Goal: Task Accomplishment & Management: Use online tool/utility

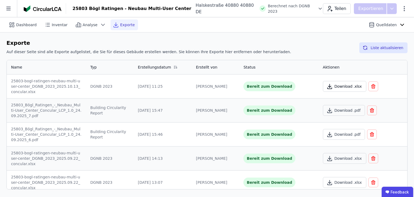
click at [335, 83] on button "Download .xlsx" at bounding box center [344, 86] width 43 height 11
click at [18, 24] on span "Dashboard" at bounding box center [26, 24] width 20 height 5
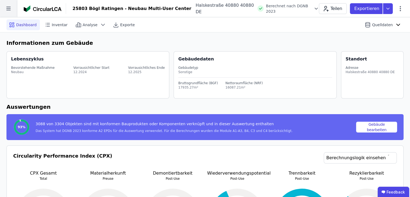
click at [6, 8] on icon at bounding box center [8, 8] width 17 height 17
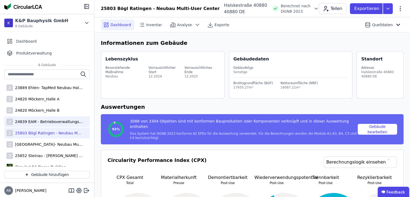
scroll to position [11, 0]
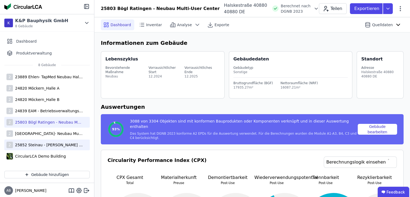
click at [37, 143] on div "25852 Steinau - [PERSON_NAME] Logistikzentrum" at bounding box center [48, 144] width 70 height 5
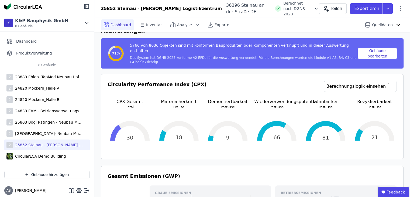
scroll to position [108, 0]
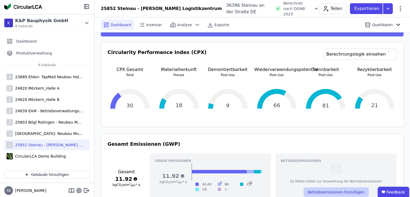
click at [355, 187] on button "Betriebsemissionen hinzufügen" at bounding box center [335, 191] width 65 height 9
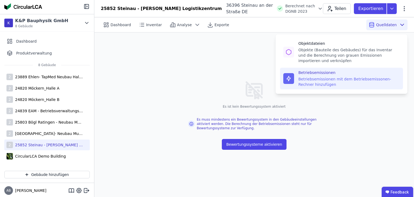
click at [336, 78] on div "Betriebsemissionen mit dem Betriebsemissonen-Rechner hinzufügen" at bounding box center [348, 81] width 101 height 11
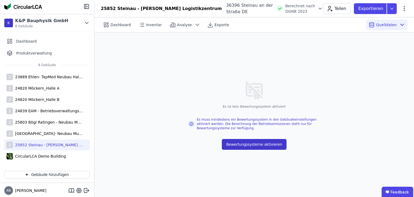
click at [250, 149] on button "Bewertungssysteme aktivieren" at bounding box center [254, 144] width 64 height 11
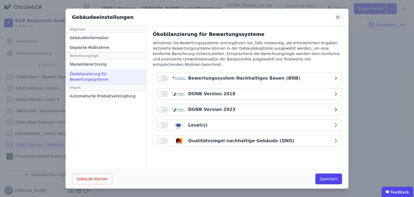
click at [158, 107] on span "button" at bounding box center [159, 109] width 4 height 4
click at [323, 180] on button "Speichern" at bounding box center [328, 178] width 27 height 11
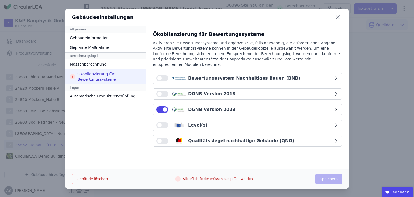
click at [264, 106] on div "DGNB Version 2023" at bounding box center [244, 109] width 177 height 6
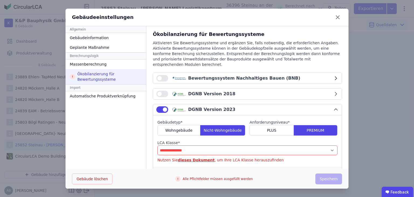
scroll to position [27, 0]
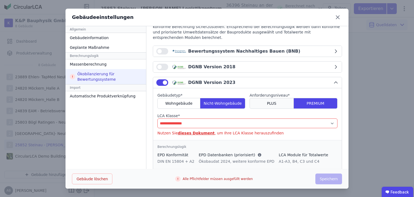
click at [273, 102] on div "PLUS" at bounding box center [272, 103] width 44 height 11
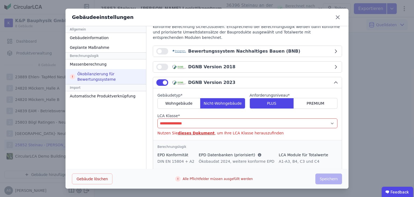
click at [246, 118] on select "**********" at bounding box center [247, 123] width 180 height 10
select select "*"
click at [157, 118] on select "**********" at bounding box center [247, 123] width 180 height 10
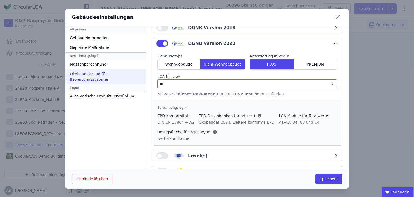
scroll to position [77, 0]
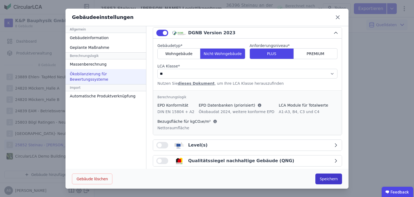
click at [326, 182] on button "Speichern" at bounding box center [328, 178] width 27 height 11
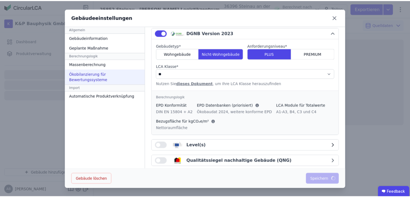
scroll to position [0, 0]
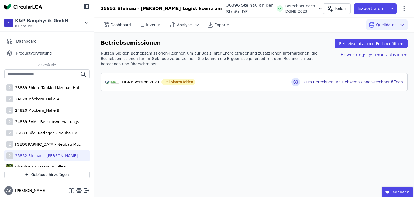
drag, startPoint x: 210, startPoint y: 134, endPoint x: 284, endPoint y: 78, distance: 92.7
click at [210, 134] on div "Dashboard Inventar Analyse Exporte Quelldaten Betriebsemissionen Betriebsemissi…" at bounding box center [254, 106] width 320 height 179
click at [358, 60] on div "Bewertungssysteme aktivieren" at bounding box center [369, 58] width 75 height 16
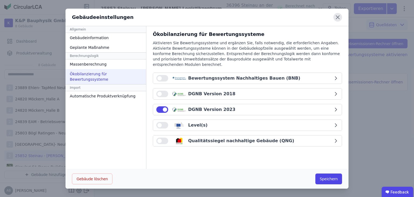
click at [333, 19] on icon at bounding box center [337, 17] width 9 height 9
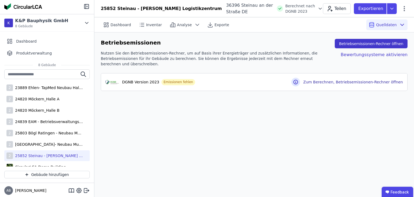
click at [351, 40] on button "Betriebsemissionen-Rechner öffnen" at bounding box center [371, 43] width 73 height 9
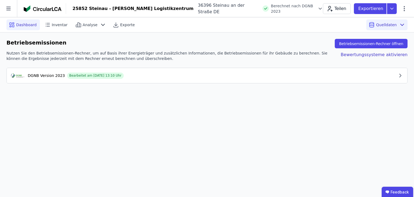
click at [28, 25] on span "Dashboard" at bounding box center [26, 24] width 20 height 5
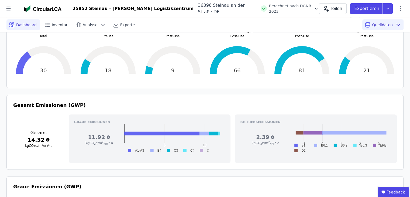
scroll to position [135, 0]
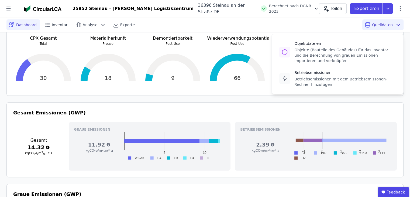
click at [377, 23] on span "Quelldaten" at bounding box center [382, 24] width 21 height 5
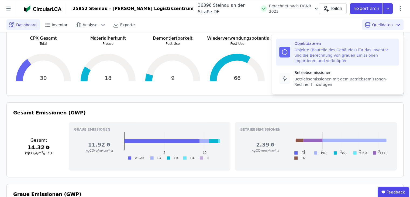
click at [312, 57] on div "Objekte (Bauteile des Gebäudes) für das Inventar und die Berechnung von grauen …" at bounding box center [344, 55] width 101 height 16
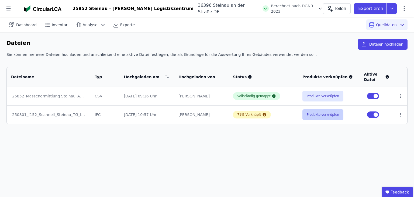
click at [315, 117] on button "Produkte verknüpfen" at bounding box center [322, 114] width 41 height 11
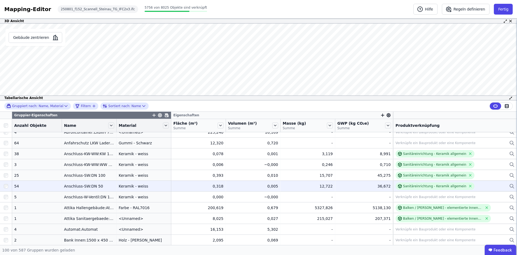
scroll to position [81, 0]
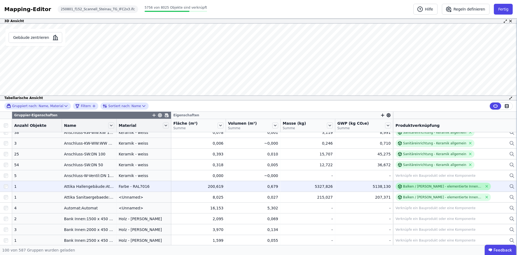
click at [406, 184] on div "Balken / [PERSON_NAME] - elementierte Innenwand - Stahl" at bounding box center [443, 186] width 80 height 4
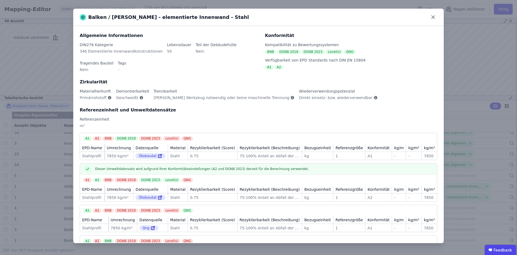
click at [414, 143] on div "Balken / Träger - elementierte Innenwand - Stahl Allgemeine Informationen DIN27…" at bounding box center [258, 127] width 517 height 255
click at [414, 17] on icon at bounding box center [433, 17] width 8 height 8
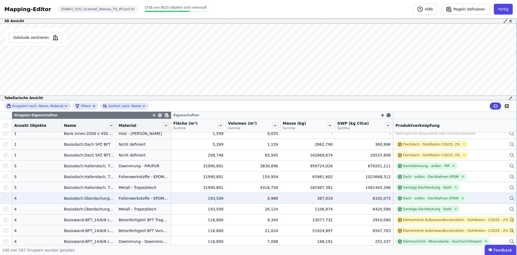
scroll to position [189, 0]
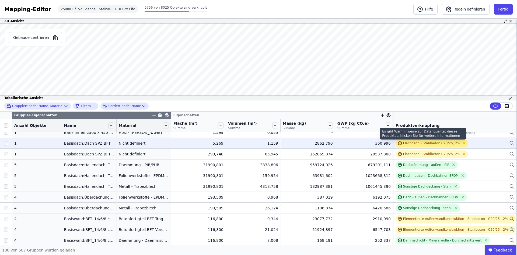
click at [405, 141] on div "Flachdach - Stahlbeton C20/25, 2%" at bounding box center [431, 143] width 57 height 4
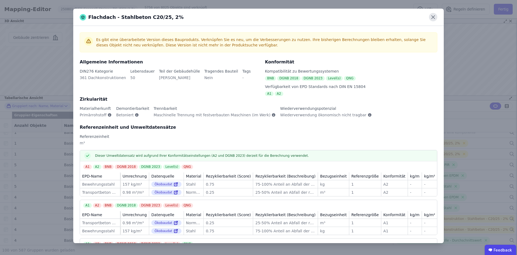
click at [414, 16] on icon at bounding box center [433, 17] width 8 height 8
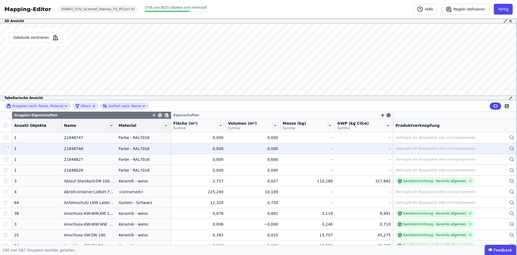
click at [305, 145] on td "- -" at bounding box center [308, 148] width 55 height 11
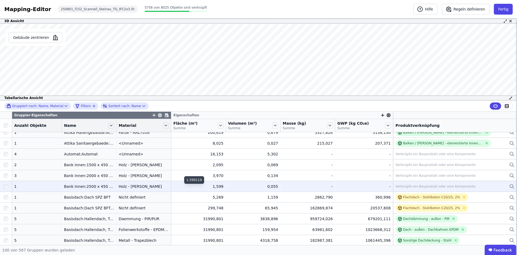
scroll to position [162, 0]
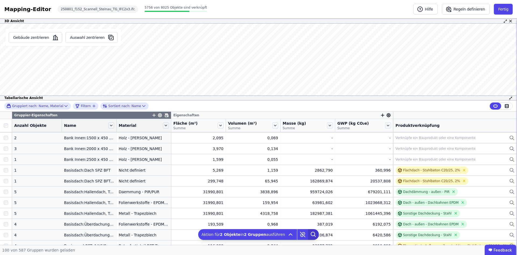
click at [308, 232] on icon at bounding box center [313, 234] width 11 height 11
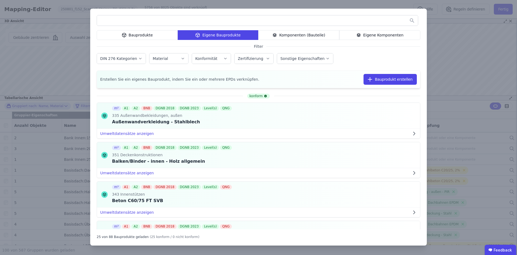
click at [216, 23] on input "text" at bounding box center [257, 21] width 321 height 10
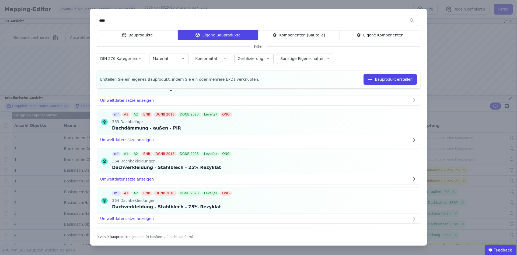
scroll to position [0, 0]
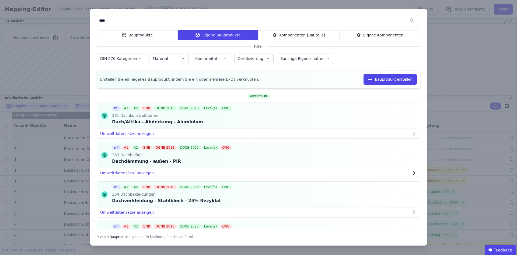
click at [124, 35] on icon at bounding box center [123, 34] width 2 height 1
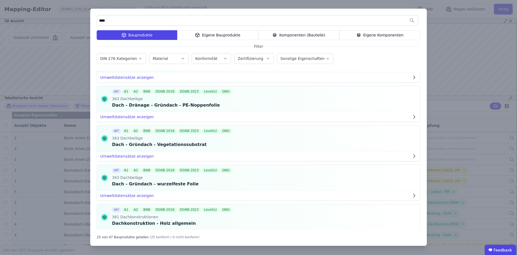
scroll to position [782, 0]
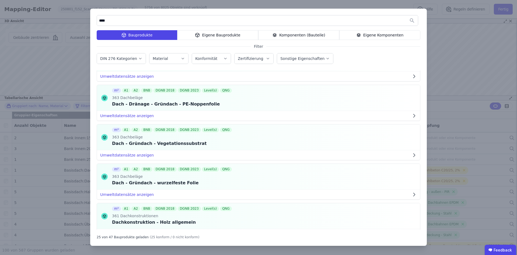
click at [100, 21] on input "****" at bounding box center [257, 21] width 321 height 10
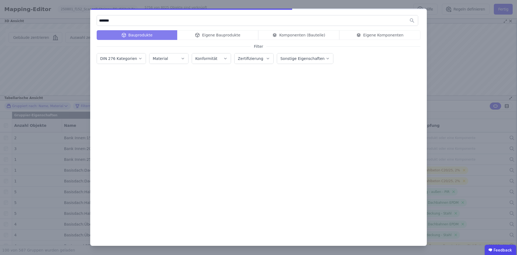
scroll to position [0, 0]
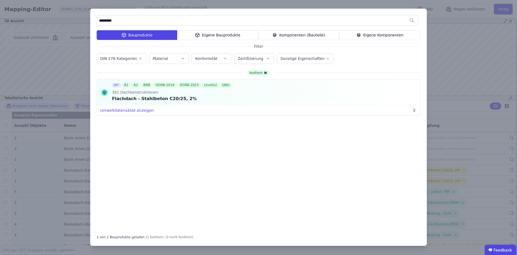
click at [212, 40] on div "********* Bauprodukte Eigene Bauprodukte Komponenten (Bauteile) Eigene Komponen…" at bounding box center [258, 127] width 337 height 237
click at [211, 37] on div "Eigene Bauprodukte" at bounding box center [217, 35] width 81 height 10
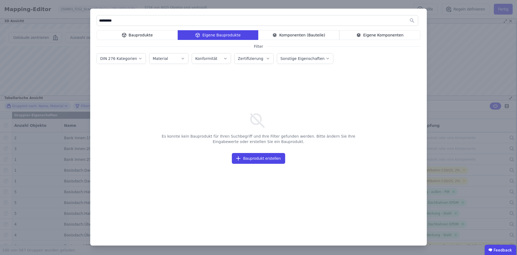
click at [152, 35] on div "Bauprodukte" at bounding box center [137, 35] width 81 height 10
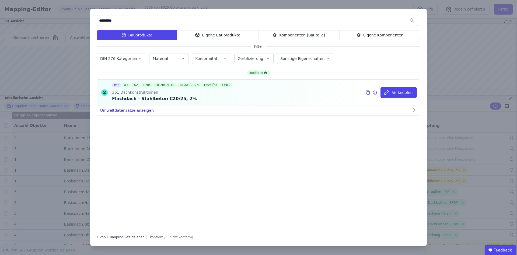
click at [126, 106] on button "Umweltdatensätze anzeigen" at bounding box center [258, 110] width 323 height 10
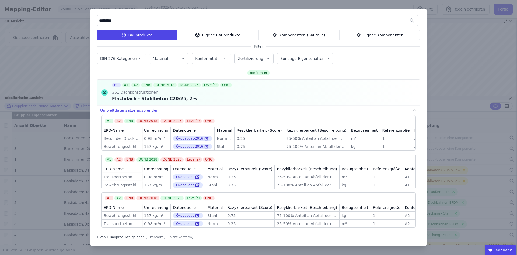
click at [198, 36] on icon at bounding box center [198, 36] width 0 height 2
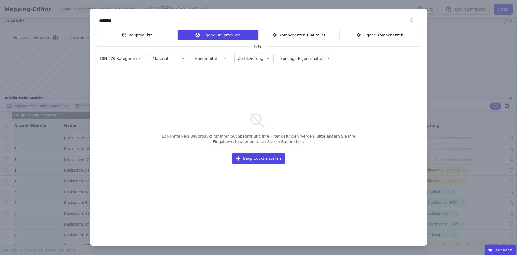
drag, startPoint x: 120, startPoint y: 21, endPoint x: 89, endPoint y: 16, distance: 30.8
click at [89, 16] on div "********* Bauprodukte Eigene Bauprodukte Komponenten (Bauteile) Eigene Komponen…" at bounding box center [258, 127] width 517 height 255
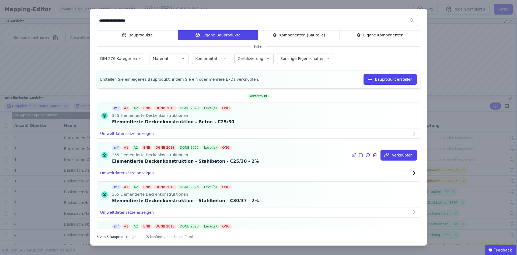
type input "**********"
click at [141, 170] on button "Umweltdatensätze anzeigen" at bounding box center [258, 173] width 323 height 10
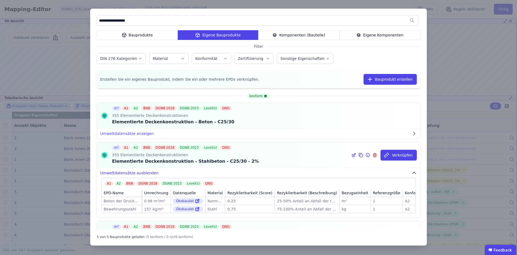
click at [142, 168] on button "Umweltdatensätze ausblenden" at bounding box center [258, 173] width 323 height 10
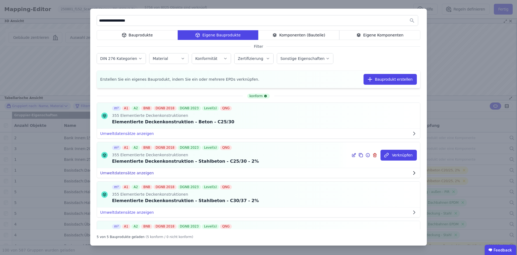
click at [138, 171] on button "Umweltdatensätze anzeigen" at bounding box center [258, 173] width 323 height 10
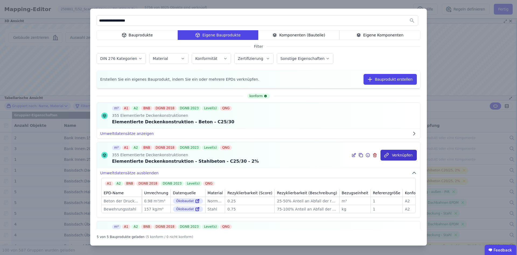
click at [402, 154] on button "Verknüpfen" at bounding box center [399, 155] width 36 height 11
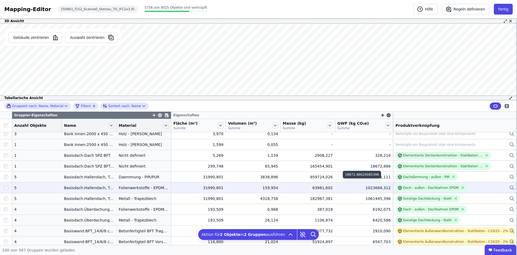
scroll to position [189, 0]
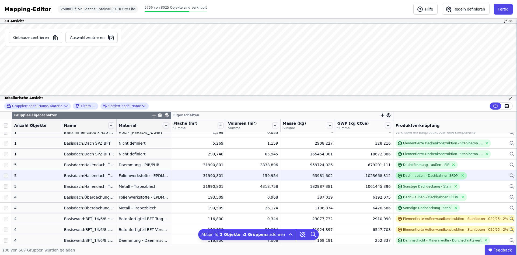
click at [426, 179] on div "Dach - außen - Dachbahnen EPDM" at bounding box center [431, 176] width 71 height 8
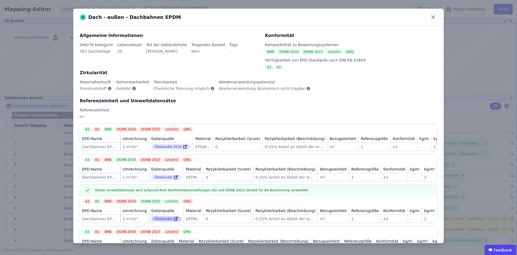
click at [174, 222] on icon at bounding box center [176, 218] width 5 height 6
click at [432, 18] on icon at bounding box center [433, 17] width 3 height 3
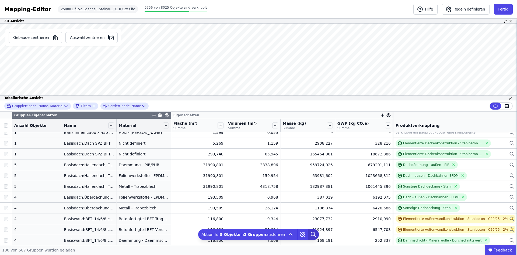
click at [310, 235] on icon at bounding box center [313, 234] width 11 height 11
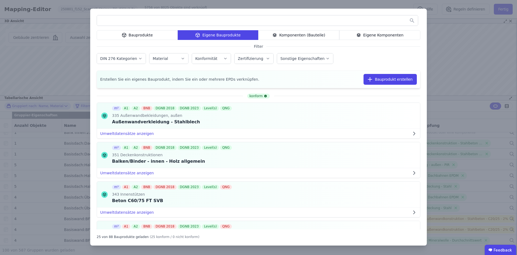
click at [191, 17] on input "text" at bounding box center [257, 21] width 321 height 10
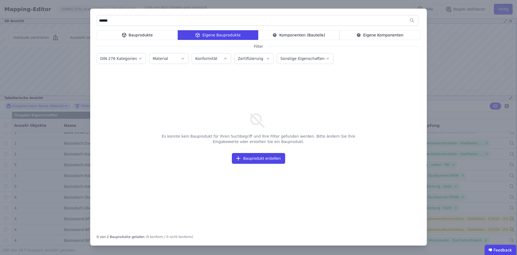
click at [119, 22] on input "******" at bounding box center [257, 21] width 321 height 10
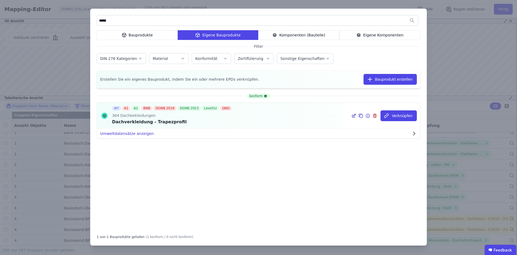
type input "*****"
click at [130, 131] on button "Umweltdatensätze anzeigen" at bounding box center [258, 134] width 323 height 10
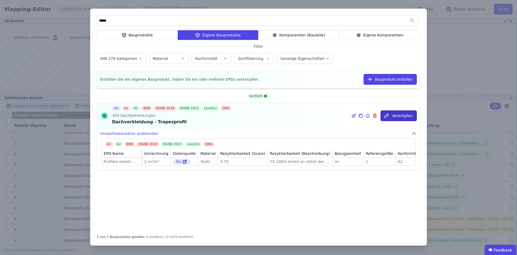
click at [392, 111] on button "Verknüpfen" at bounding box center [399, 115] width 36 height 11
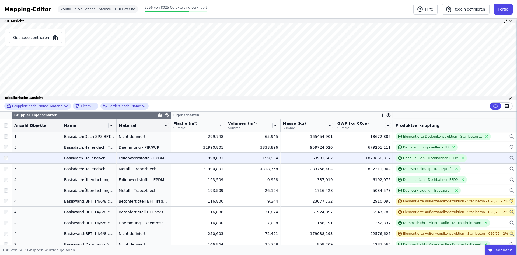
scroll to position [216, 0]
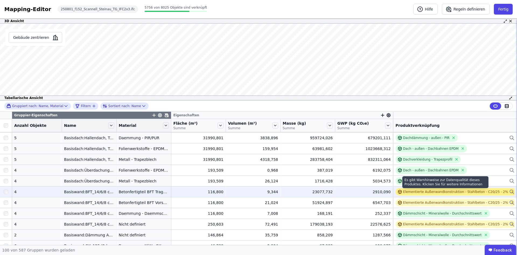
click at [424, 188] on div "Elementierte Außenwandkonstruktion - Stahlbeton - C20/25 - 2%" at bounding box center [456, 192] width 121 height 8
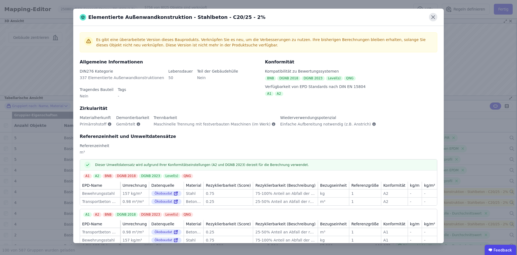
click at [433, 14] on icon at bounding box center [433, 17] width 8 height 8
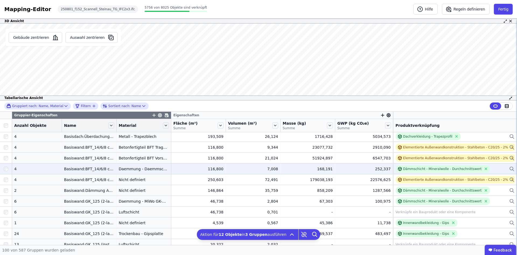
scroll to position [269, 0]
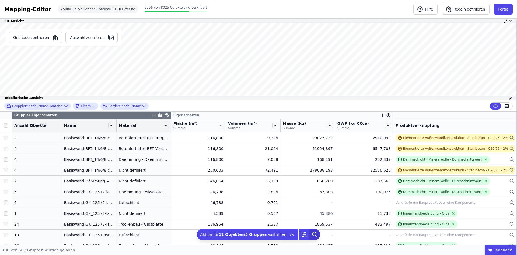
click at [311, 231] on icon at bounding box center [315, 234] width 11 height 11
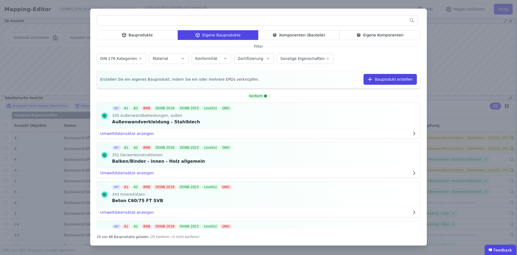
click at [205, 20] on input "text" at bounding box center [257, 21] width 321 height 10
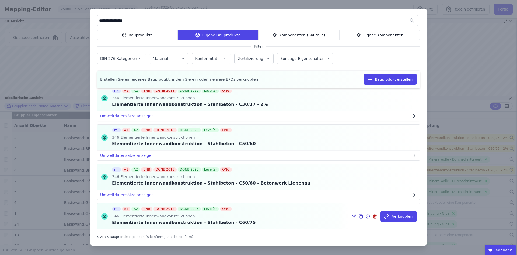
scroll to position [0, 0]
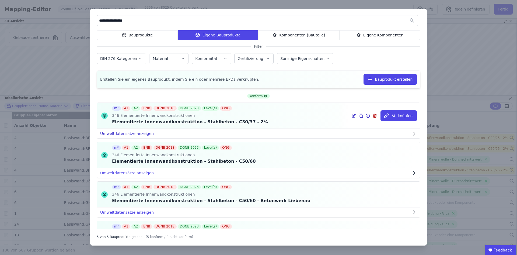
type input "**********"
click at [144, 132] on button "Umweltdatensätze anzeigen" at bounding box center [258, 134] width 323 height 10
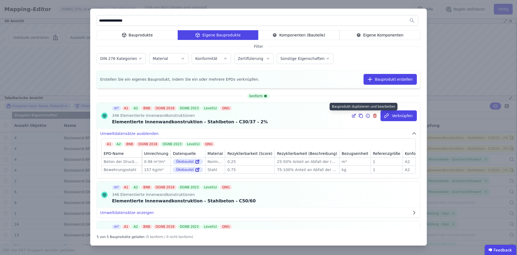
click at [360, 116] on icon at bounding box center [361, 115] width 3 height 3
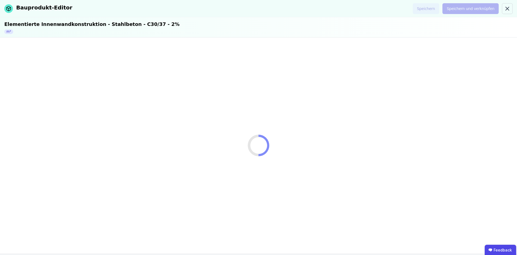
select select "**********"
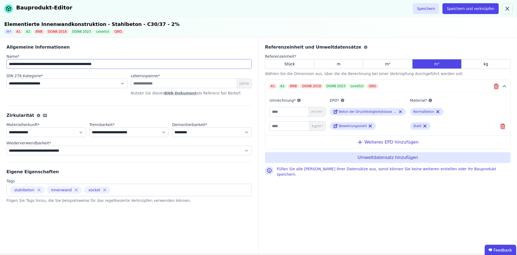
drag, startPoint x: 40, startPoint y: 64, endPoint x: 30, endPoint y: 63, distance: 9.5
click at [30, 63] on input "**********" at bounding box center [129, 64] width 246 height 10
drag, startPoint x: 99, startPoint y: 62, endPoint x: 108, endPoint y: 60, distance: 8.7
click at [108, 60] on input "**********" at bounding box center [129, 64] width 246 height 10
type input "**********"
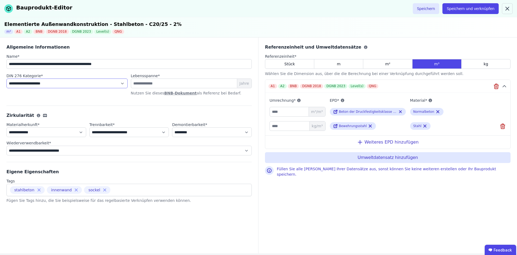
click at [112, 84] on select "**********" at bounding box center [66, 83] width 121 height 10
select select "**********"
click at [6, 78] on select "**********" at bounding box center [66, 83] width 121 height 10
click at [74, 192] on icon at bounding box center [76, 189] width 5 height 5
click at [66, 189] on icon at bounding box center [67, 189] width 3 height 3
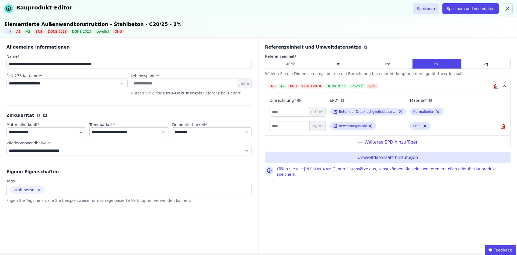
click at [70, 190] on input at bounding box center [69, 189] width 45 height 9
type input "*********"
type input "***"
type input "******"
click at [400, 110] on icon at bounding box center [401, 111] width 4 height 6
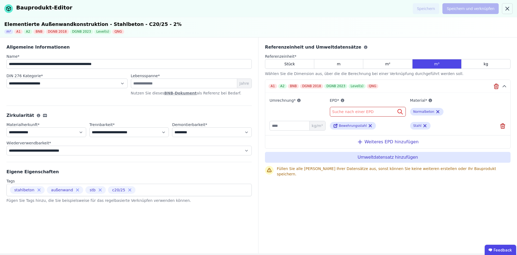
click at [352, 111] on span "Suche nach einer EPD" at bounding box center [354, 111] width 43 height 5
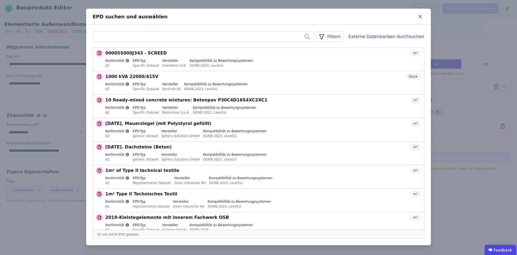
click at [166, 33] on input "text" at bounding box center [203, 37] width 221 height 10
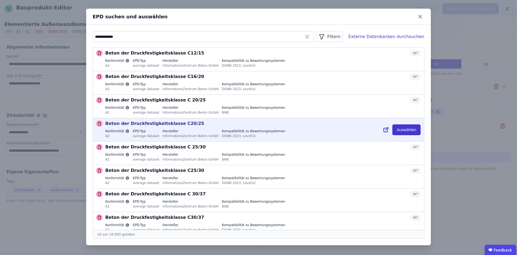
type input "**********"
click at [407, 131] on button "Auswählen" at bounding box center [407, 129] width 28 height 11
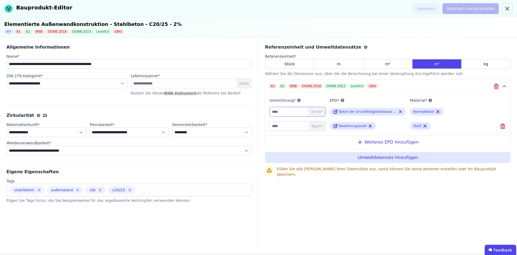
click at [289, 110] on input "number" at bounding box center [298, 112] width 56 height 10
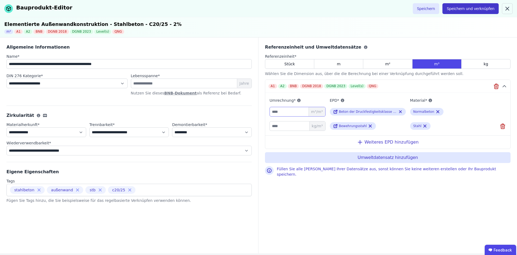
type input "****"
click at [474, 10] on button "Speichern und verknüpfen" at bounding box center [471, 8] width 56 height 11
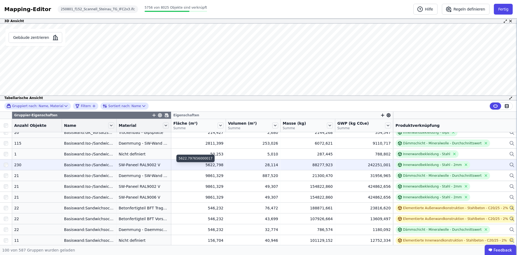
scroll to position [647, 0]
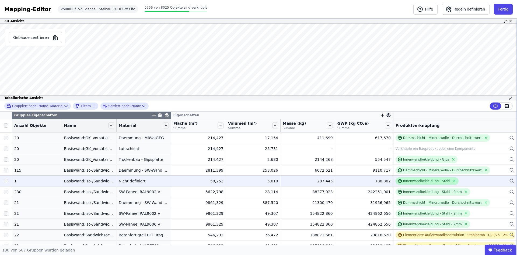
click at [406, 178] on div "Innenwandbekleidung - Stahl" at bounding box center [427, 181] width 63 height 8
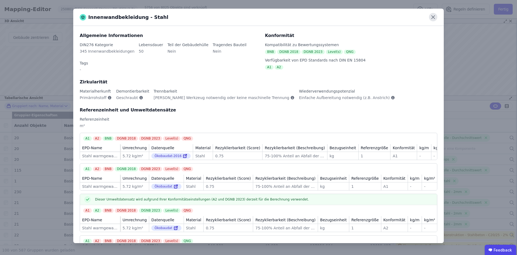
click at [431, 18] on icon at bounding box center [433, 17] width 8 height 8
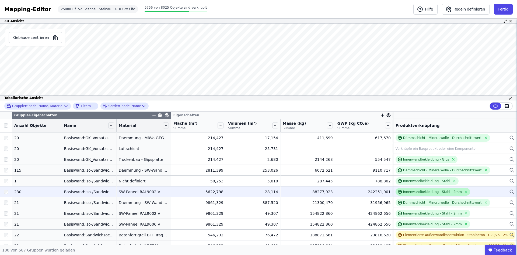
click at [425, 193] on div "Innenwandbekleidung - Stahl - 2mm" at bounding box center [432, 191] width 59 height 4
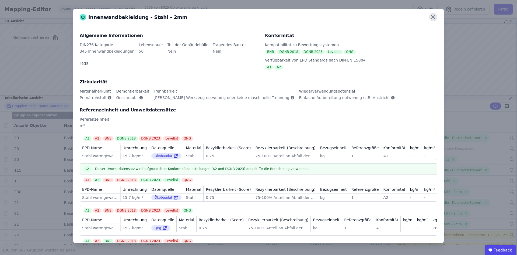
click at [435, 16] on icon at bounding box center [433, 17] width 3 height 3
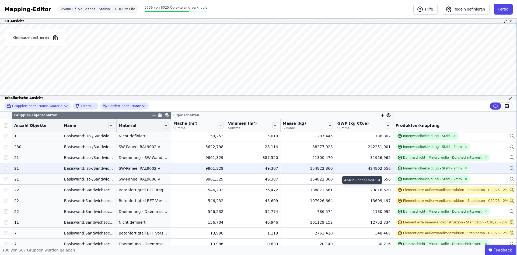
scroll to position [701, 0]
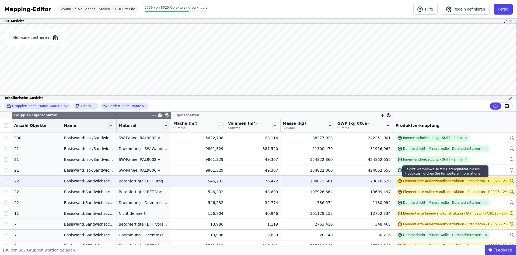
click at [430, 182] on div "Elementierte Außenwandkonstruktion - Stahlbeton - C20/25 - 2%" at bounding box center [455, 181] width 105 height 4
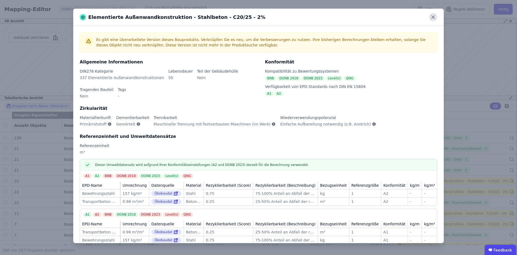
click at [433, 18] on icon at bounding box center [433, 17] width 3 height 3
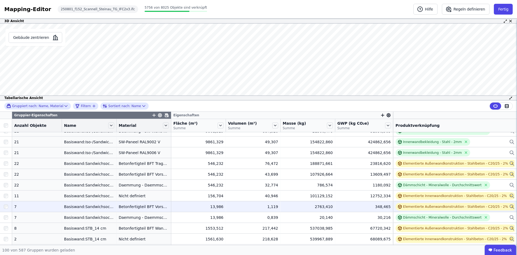
scroll to position [728, 0]
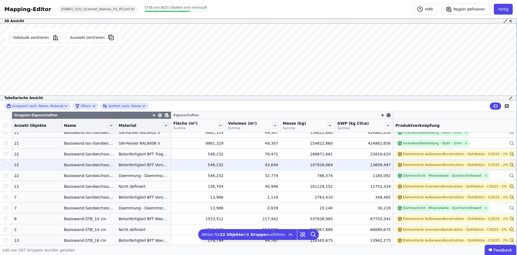
click at [4, 167] on div at bounding box center [6, 165] width 12 height 10
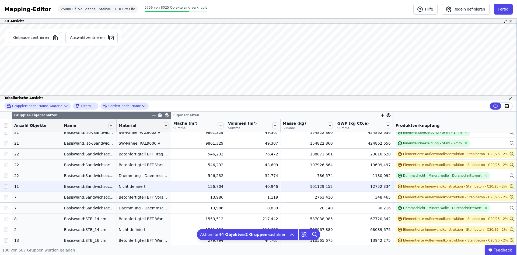
click at [9, 186] on div at bounding box center [6, 186] width 12 height 10
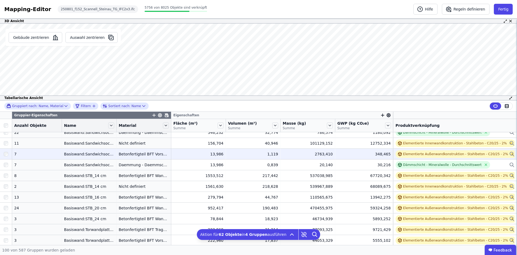
scroll to position [782, 0]
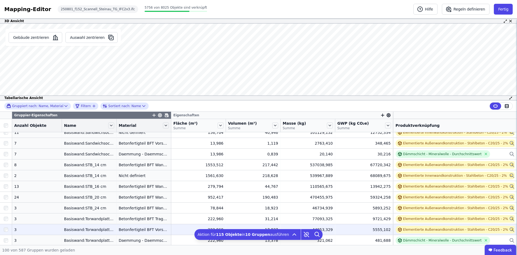
click at [3, 230] on div at bounding box center [6, 229] width 12 height 10
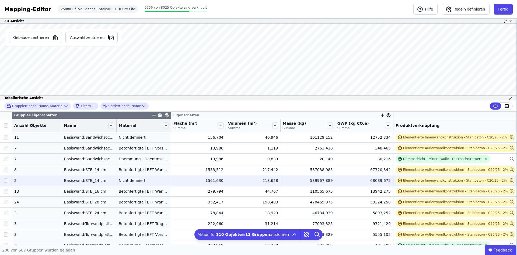
scroll to position [777, 0]
click at [8, 180] on div at bounding box center [6, 180] width 12 height 10
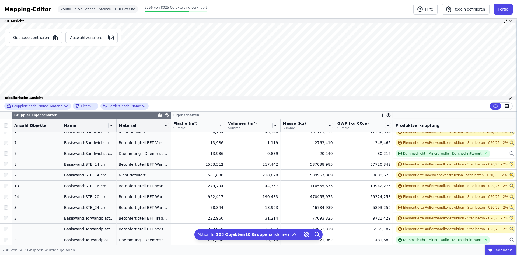
scroll to position [750, 0]
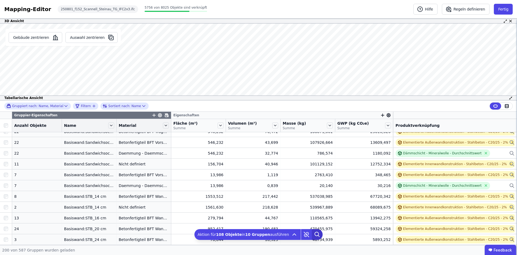
click at [314, 237] on icon at bounding box center [317, 234] width 11 height 11
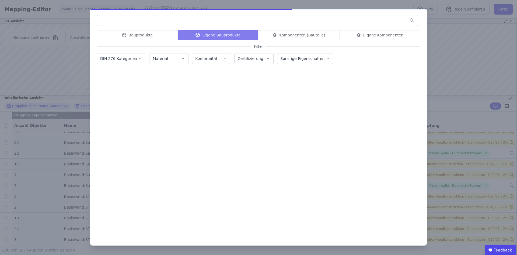
click at [170, 18] on input "text" at bounding box center [257, 21] width 321 height 10
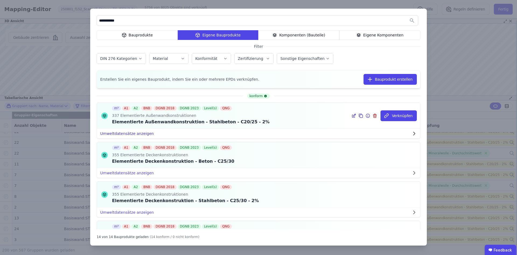
type input "**********"
click at [138, 133] on button "Umweltdatensätze anzeigen" at bounding box center [258, 134] width 323 height 10
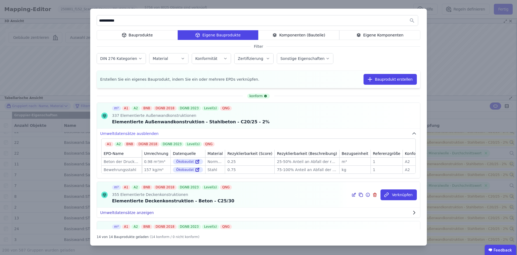
click at [140, 213] on button "Umweltdatensätze anzeigen" at bounding box center [258, 213] width 323 height 10
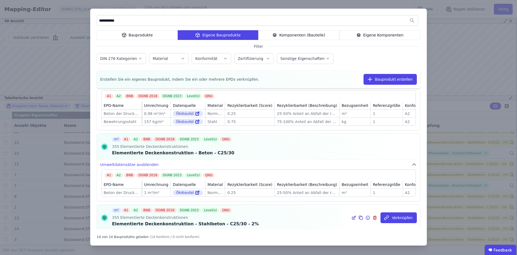
scroll to position [81, 0]
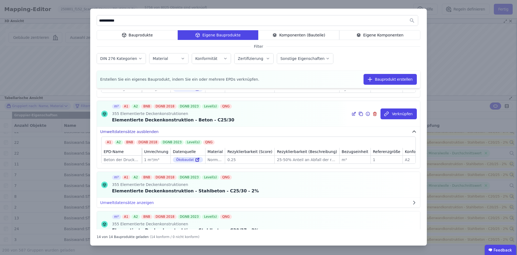
click at [131, 133] on button "Umweltdatensätze ausblenden" at bounding box center [258, 132] width 323 height 10
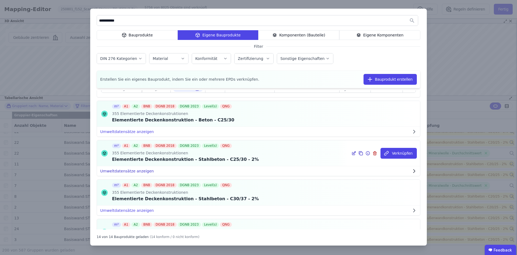
click at [132, 172] on button "Umweltdatensätze anzeigen" at bounding box center [258, 171] width 323 height 10
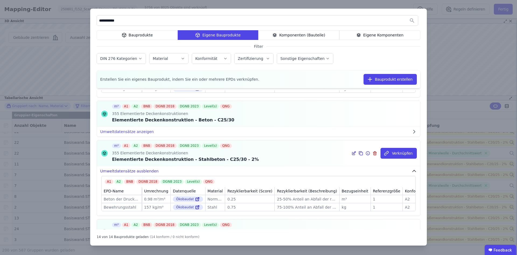
click at [132, 172] on button "Umweltdatensätze ausblenden" at bounding box center [258, 171] width 323 height 10
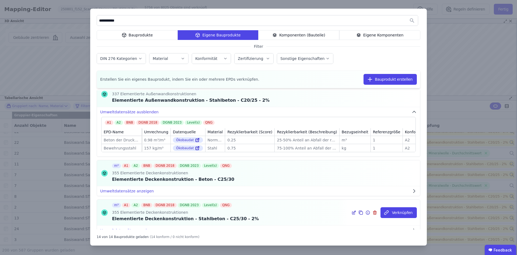
scroll to position [0, 0]
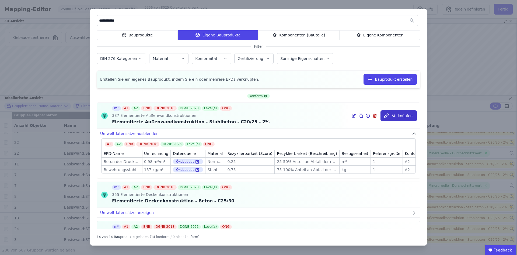
click at [403, 117] on button "Verknüpfen" at bounding box center [399, 115] width 36 height 11
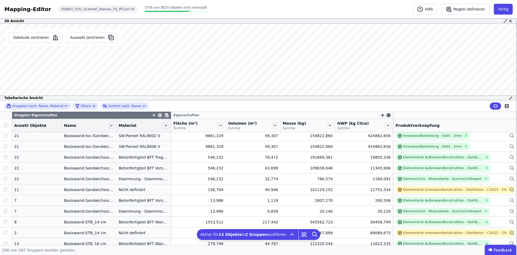
scroll to position [723, 0]
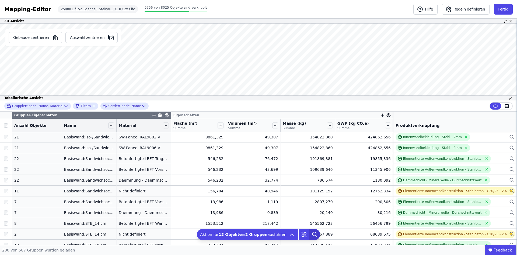
click at [313, 235] on icon at bounding box center [315, 234] width 11 height 11
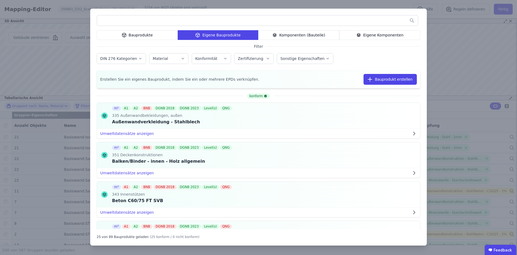
click at [200, 18] on input "text" at bounding box center [257, 21] width 321 height 10
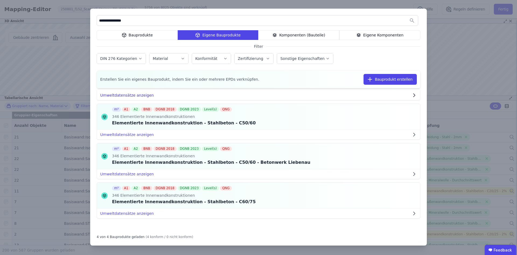
scroll to position [0, 0]
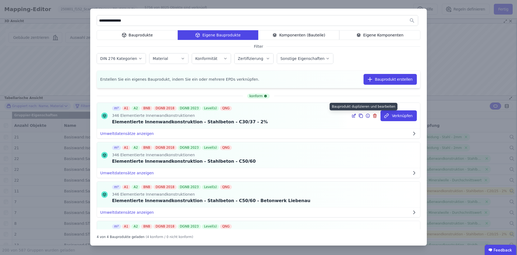
type input "**********"
click at [360, 116] on icon at bounding box center [361, 116] width 3 height 3
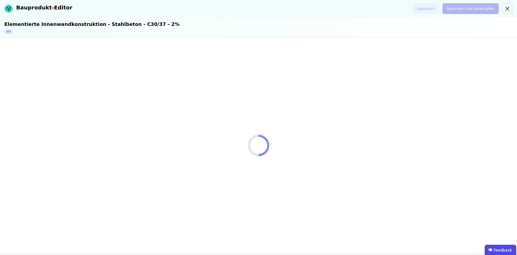
select select "**********"
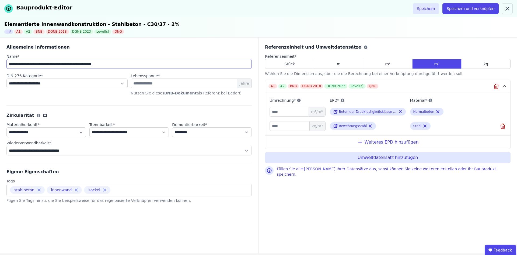
click at [101, 65] on input "**********" at bounding box center [129, 64] width 246 height 10
drag, startPoint x: 97, startPoint y: 65, endPoint x: 106, endPoint y: 64, distance: 8.9
click at [106, 64] on input "**********" at bounding box center [129, 64] width 246 height 10
type input "**********"
click at [402, 111] on icon at bounding box center [401, 111] width 4 height 6
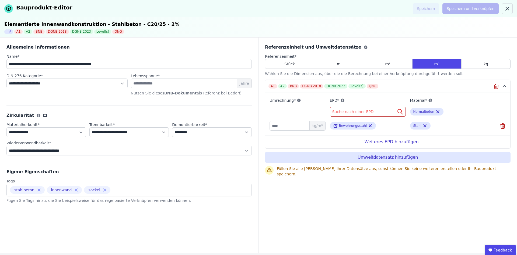
click at [362, 108] on div "Suche nach einer EPD" at bounding box center [368, 112] width 76 height 10
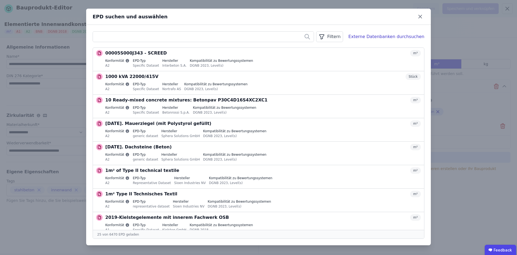
click at [184, 34] on input "text" at bounding box center [203, 37] width 221 height 10
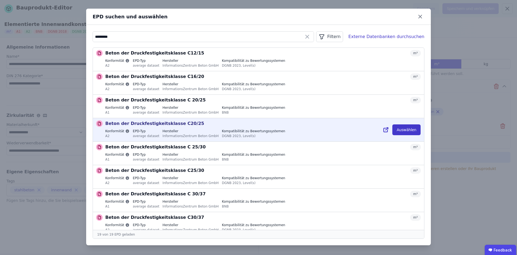
type input "*********"
click at [403, 132] on button "Auswählen" at bounding box center [407, 129] width 28 height 11
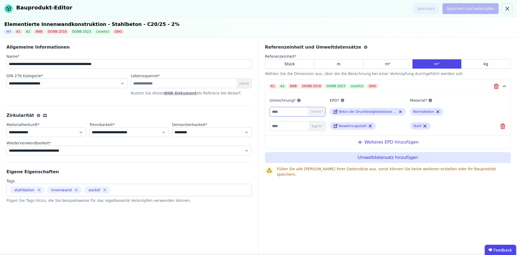
click at [280, 112] on input "number" at bounding box center [298, 112] width 56 height 10
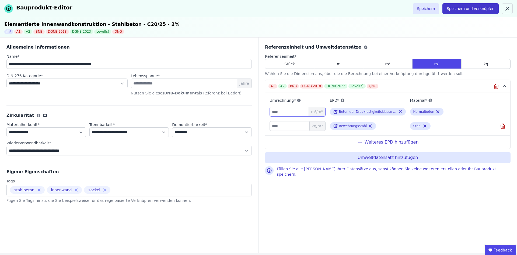
type input "****"
click at [481, 7] on button "Speichern und verknüpfen" at bounding box center [471, 8] width 56 height 11
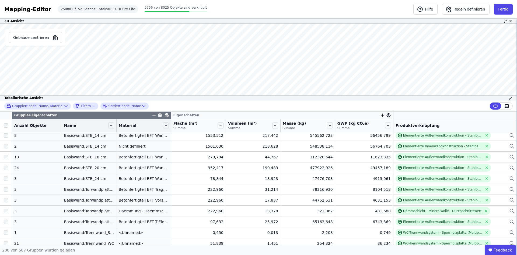
scroll to position [777, 0]
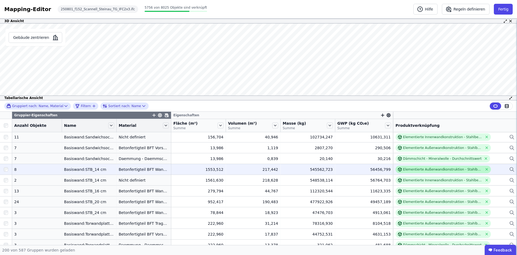
click at [403, 169] on div "Elementierte Außenwandkonstruktion - Stahlbeton - C20/25 - 2%" at bounding box center [443, 169] width 80 height 4
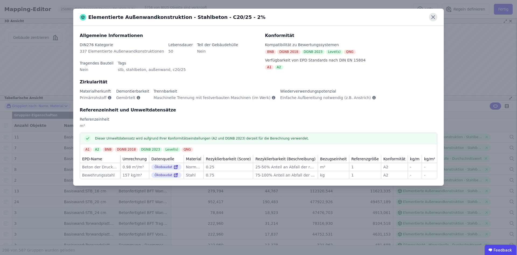
click at [435, 19] on icon at bounding box center [433, 17] width 8 height 8
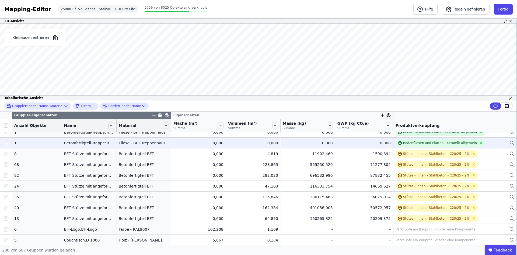
scroll to position [1046, 0]
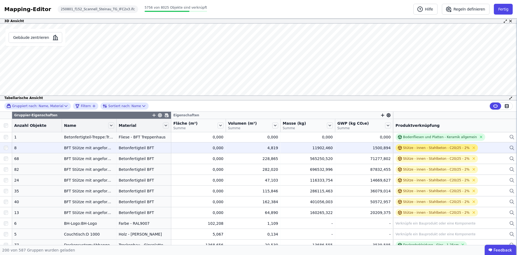
click at [414, 149] on div "Stütze - innen - Stahlbeton - C20/25 - 2%" at bounding box center [436, 148] width 67 height 4
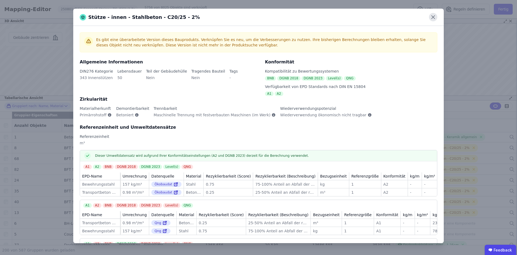
click at [430, 18] on icon at bounding box center [433, 17] width 8 height 8
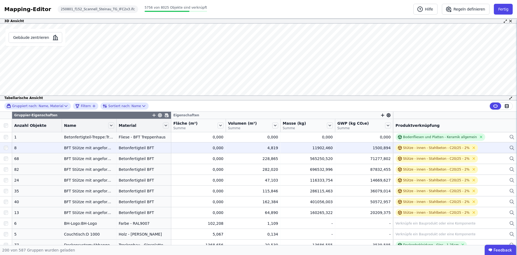
click at [9, 148] on div at bounding box center [6, 148] width 12 height 10
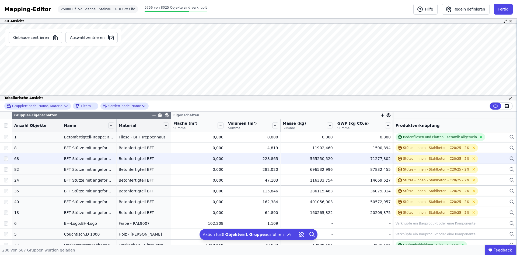
click at [8, 161] on div at bounding box center [6, 159] width 12 height 10
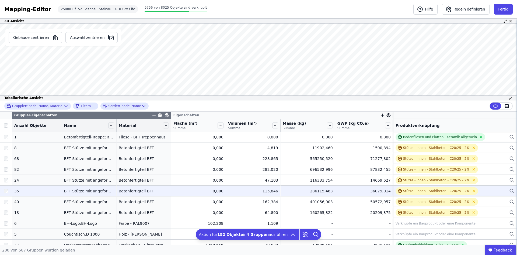
click at [8, 191] on div at bounding box center [6, 191] width 12 height 10
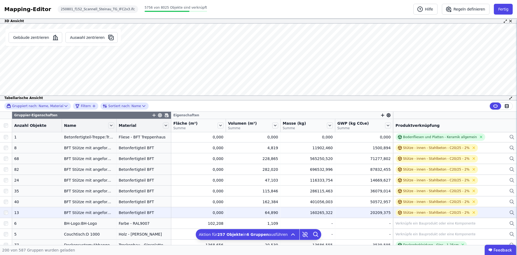
click at [4, 210] on div at bounding box center [6, 213] width 12 height 10
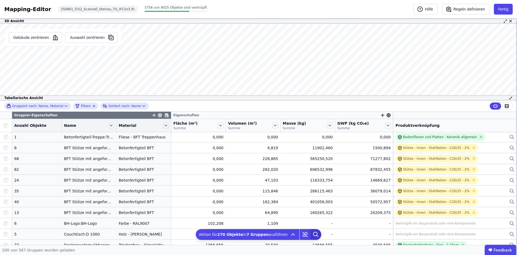
click at [311, 237] on icon at bounding box center [316, 234] width 11 height 11
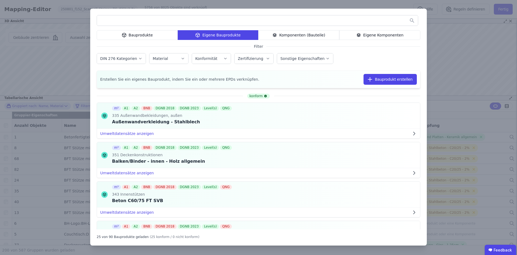
click at [174, 18] on input "text" at bounding box center [257, 21] width 321 height 10
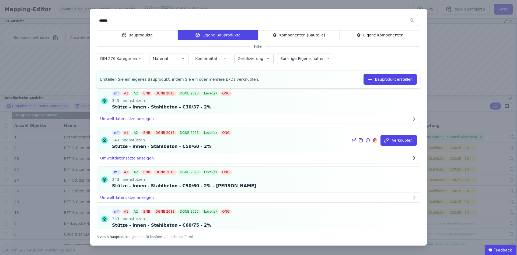
scroll to position [135, 0]
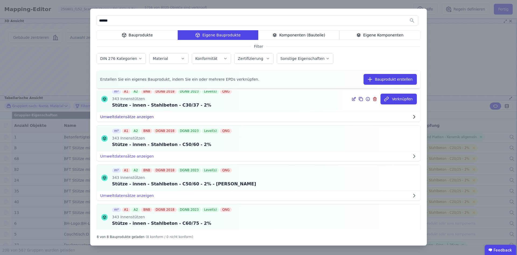
type input "******"
click at [139, 114] on button "Umweltdatensätze anzeigen" at bounding box center [258, 117] width 323 height 10
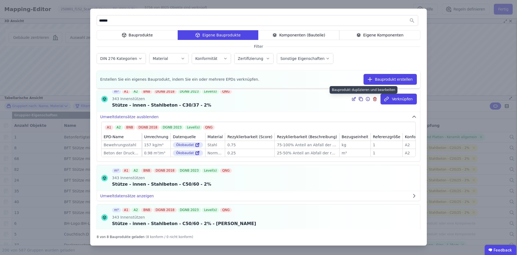
click at [360, 99] on icon at bounding box center [361, 98] width 3 height 3
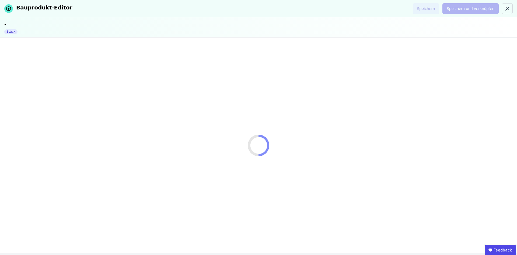
select select "**********"
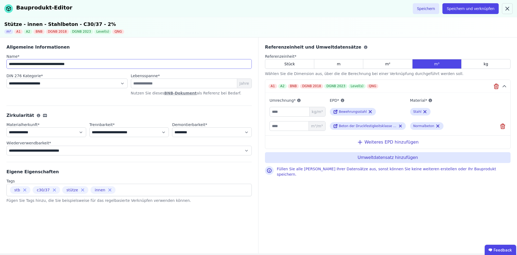
drag, startPoint x: 59, startPoint y: 64, endPoint x: 69, endPoint y: 64, distance: 9.4
click at [69, 64] on input "**********" at bounding box center [129, 64] width 246 height 10
type input "**********"
click at [54, 190] on icon at bounding box center [54, 189] width 5 height 5
click at [97, 191] on input at bounding box center [110, 189] width 45 height 9
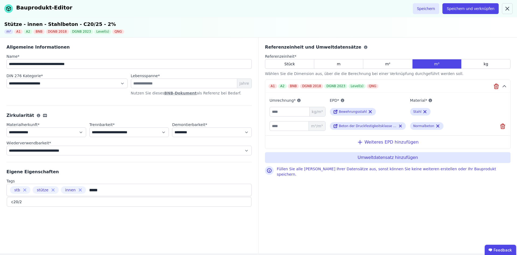
type input "******"
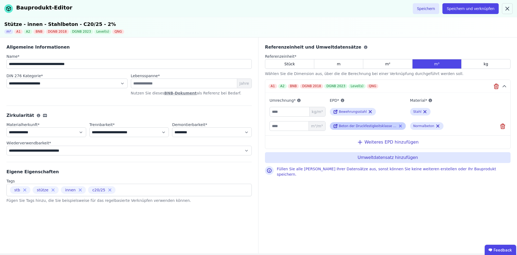
click at [401, 124] on icon at bounding box center [401, 126] width 4 height 6
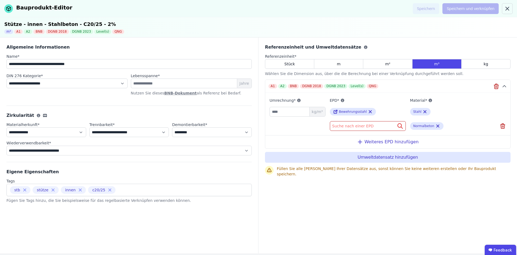
click at [372, 127] on div "Suche nach einer EPD" at bounding box center [368, 126] width 76 height 10
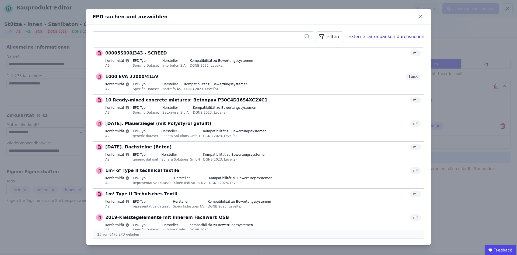
click at [116, 34] on input "text" at bounding box center [203, 37] width 221 height 10
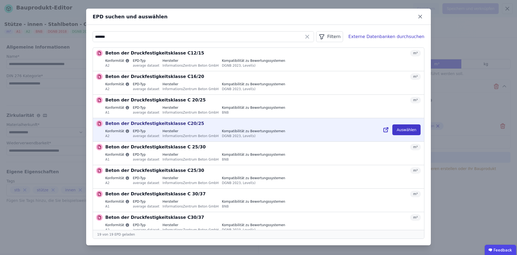
type input "*******"
click at [406, 130] on button "Auswählen" at bounding box center [407, 129] width 28 height 11
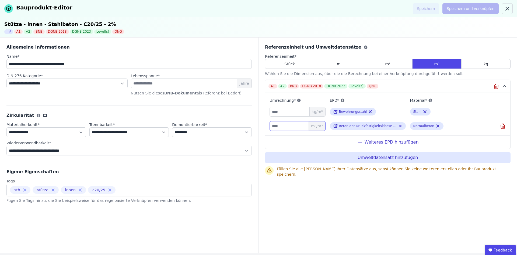
click at [298, 126] on input "number" at bounding box center [298, 126] width 56 height 10
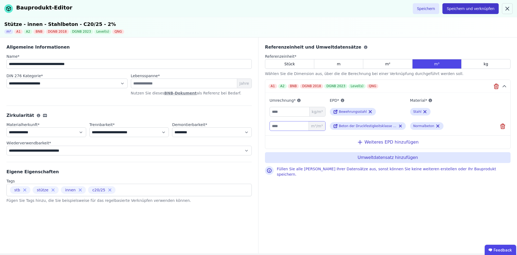
type input "****"
click at [472, 9] on button "Speichern und verknüpfen" at bounding box center [471, 8] width 56 height 11
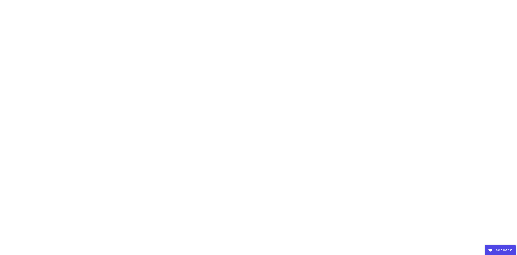
click at [188, 0] on body "Feedback" at bounding box center [258, 127] width 517 height 255
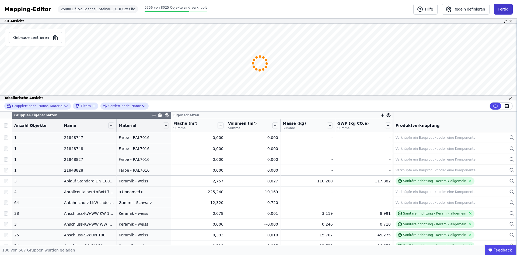
click at [501, 8] on button "Fertig" at bounding box center [503, 9] width 19 height 11
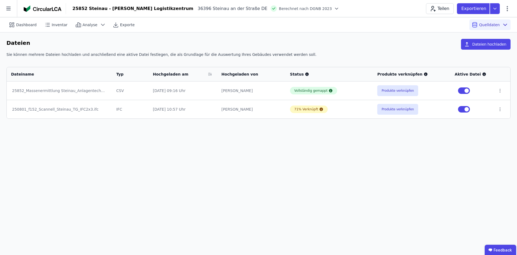
click at [501, 8] on div "Exportieren" at bounding box center [480, 8] width 47 height 11
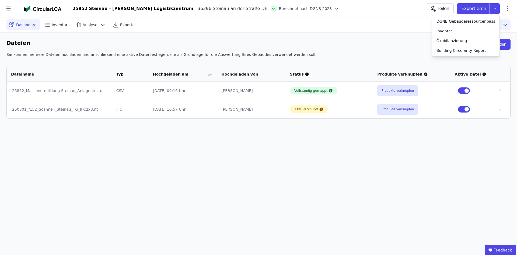
click at [21, 23] on span "Dashboard" at bounding box center [26, 24] width 20 height 5
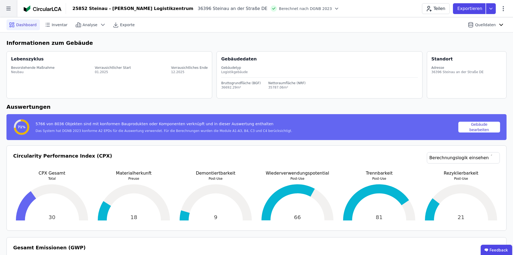
click at [9, 11] on icon at bounding box center [8, 8] width 17 height 17
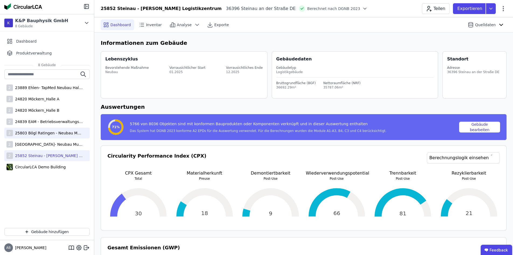
click at [36, 132] on div "25803 Bögl Ratingen - Neubau Multi-User Center" at bounding box center [48, 132] width 70 height 5
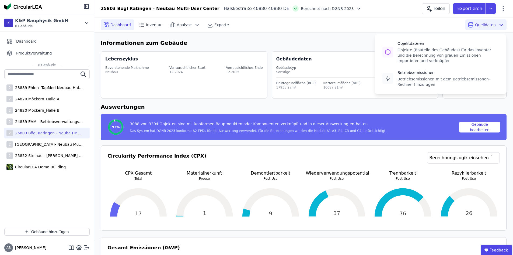
click at [488, 26] on span "Quelldaten" at bounding box center [485, 24] width 21 height 5
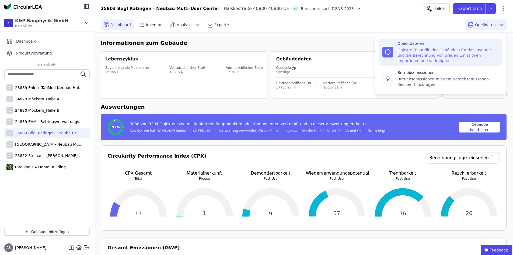
click at [403, 58] on div "Objekte (Bauteile des Gebäudes) für das Inventar und die Berechnung von grauen …" at bounding box center [448, 55] width 101 height 16
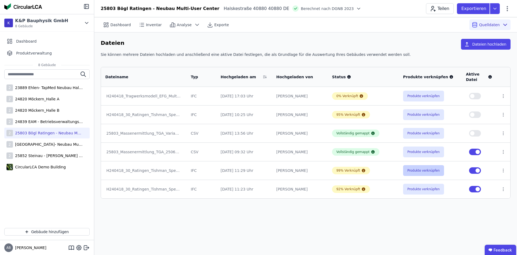
click at [408, 170] on button "Produkte verknüpfen" at bounding box center [423, 170] width 41 height 11
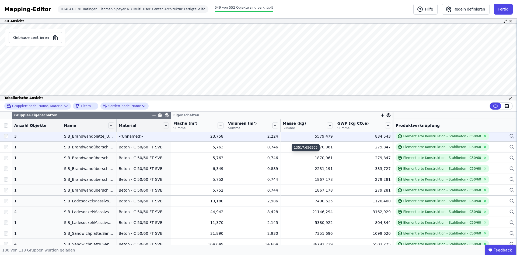
scroll to position [966, 0]
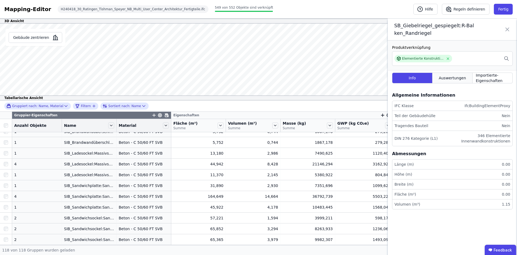
click at [443, 75] on div "Auswertungen" at bounding box center [453, 77] width 40 height 11
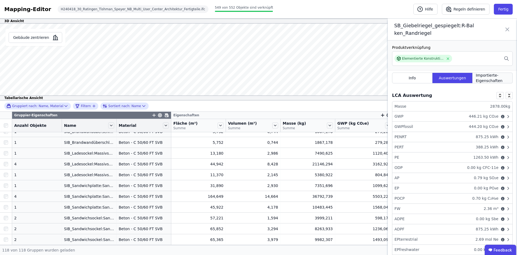
click at [476, 75] on span "Importierte-Eigenschaften" at bounding box center [492, 77] width 33 height 11
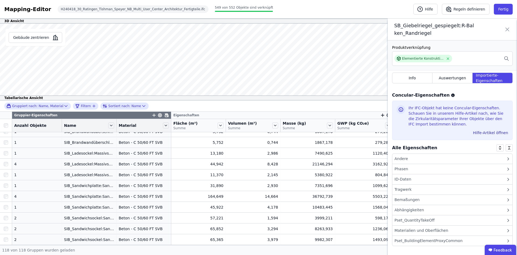
click at [435, 232] on div "Materialien und Oberflächen" at bounding box center [422, 230] width 54 height 6
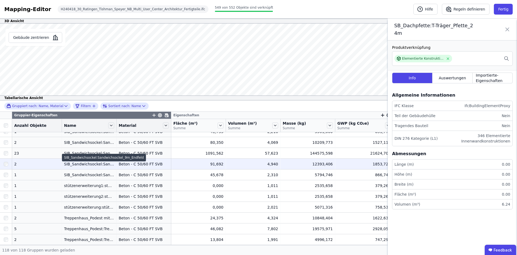
scroll to position [1160, 0]
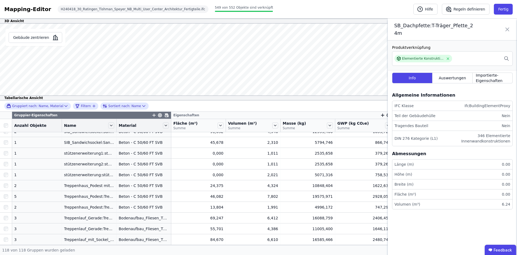
click at [507, 22] on icon at bounding box center [507, 29] width 6 height 15
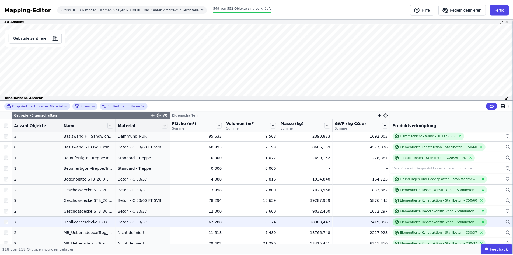
scroll to position [0, 0]
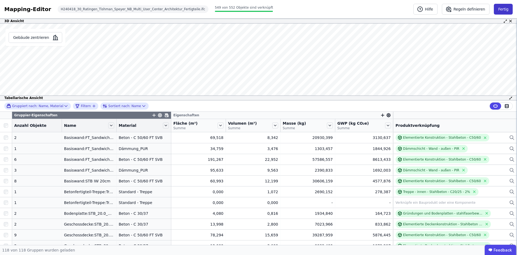
click at [503, 6] on button "Fertig" at bounding box center [503, 9] width 19 height 11
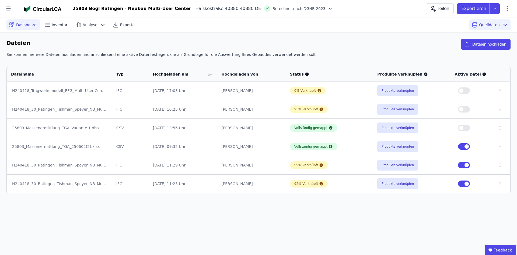
click at [23, 29] on div "Dashboard" at bounding box center [22, 24] width 33 height 11
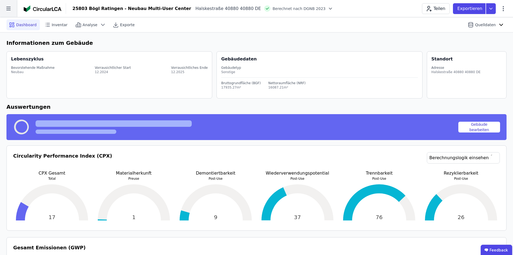
click at [9, 9] on icon at bounding box center [8, 8] width 17 height 17
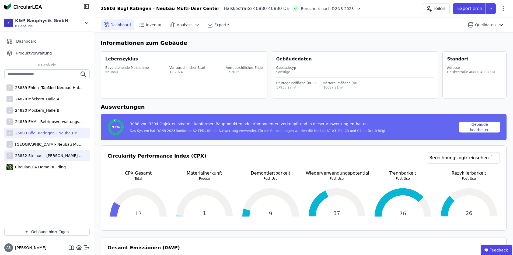
click at [49, 152] on div "2 25852 Steinau - Scannell Logistikzentrum" at bounding box center [46, 155] width 85 height 11
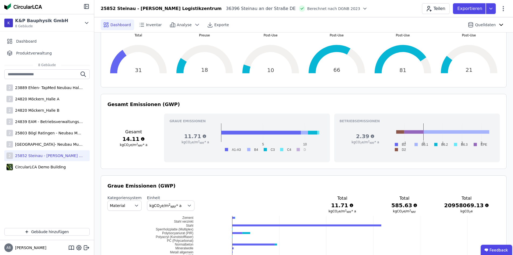
scroll to position [162, 0]
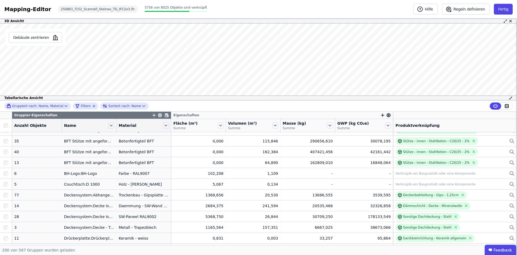
scroll to position [1127, 0]
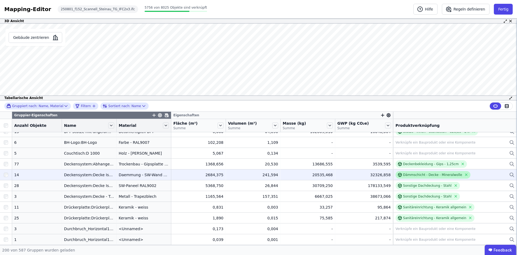
click at [427, 172] on div "Dämmschicht - Decke - Mineralwolle" at bounding box center [432, 174] width 59 height 4
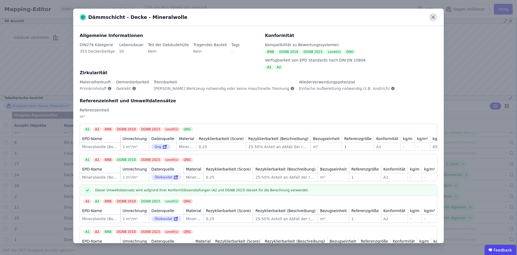
click at [434, 19] on icon at bounding box center [433, 17] width 8 height 8
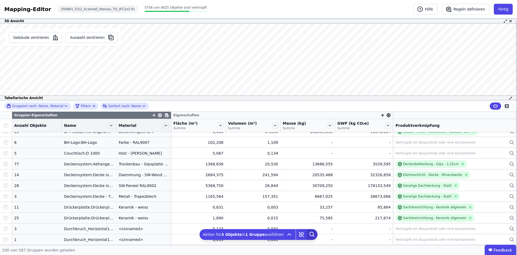
click at [307, 235] on icon at bounding box center [312, 234] width 11 height 11
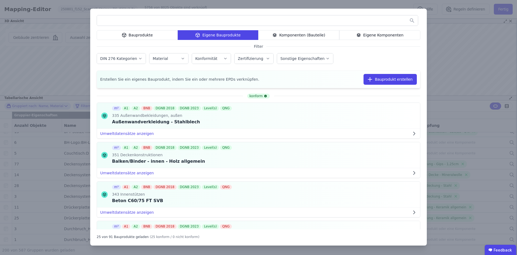
click at [193, 19] on input "text" at bounding box center [257, 21] width 321 height 10
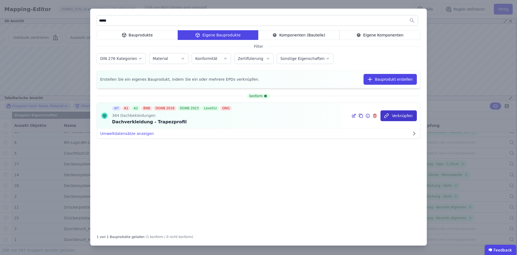
type input "*****"
click at [400, 116] on button "Verknüpfen" at bounding box center [399, 115] width 36 height 11
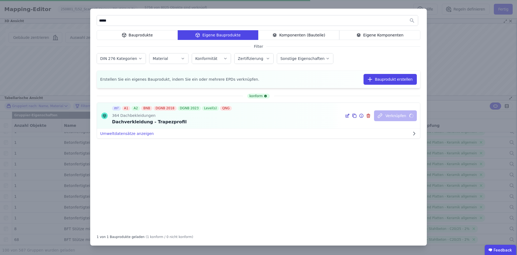
scroll to position [966, 0]
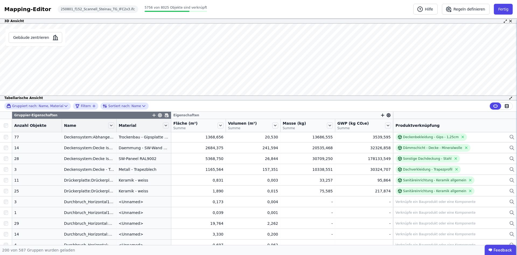
scroll to position [1127, 0]
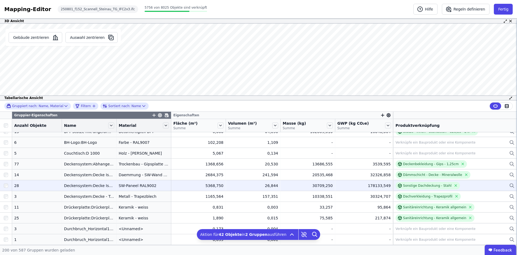
click at [9, 185] on div at bounding box center [6, 186] width 12 height 10
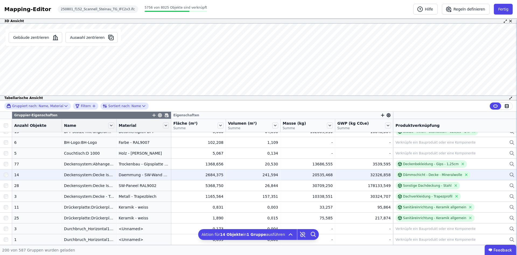
click at [5, 172] on div at bounding box center [6, 175] width 12 height 10
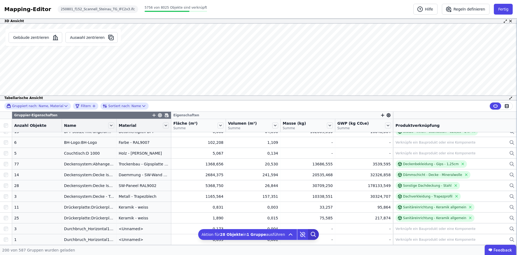
click at [309, 231] on icon at bounding box center [313, 234] width 11 height 11
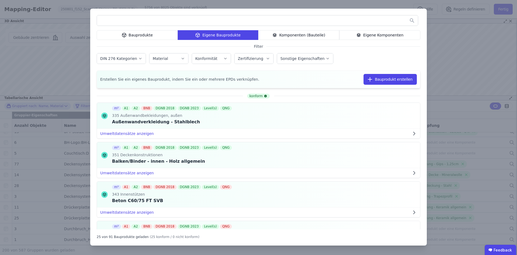
click at [212, 19] on input "text" at bounding box center [257, 21] width 321 height 10
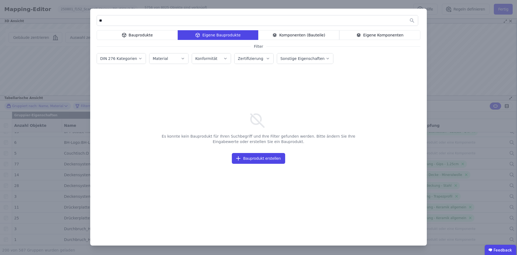
type input "*"
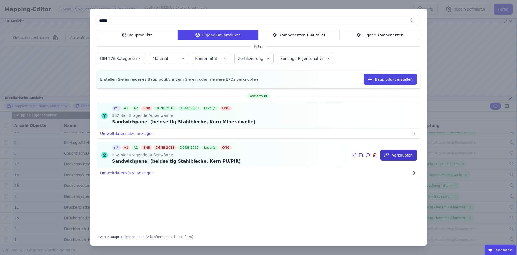
type input "******"
click at [395, 153] on button "Verknüpfen" at bounding box center [399, 155] width 36 height 11
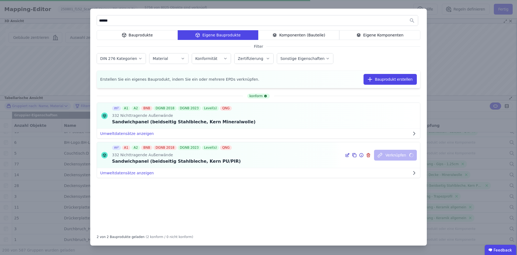
scroll to position [966, 0]
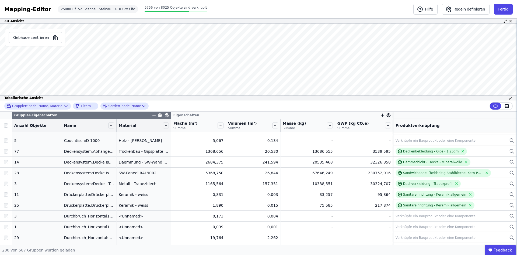
scroll to position [1127, 0]
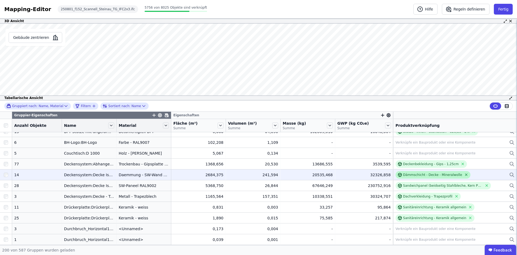
click at [466, 174] on icon at bounding box center [467, 175] width 2 height 2
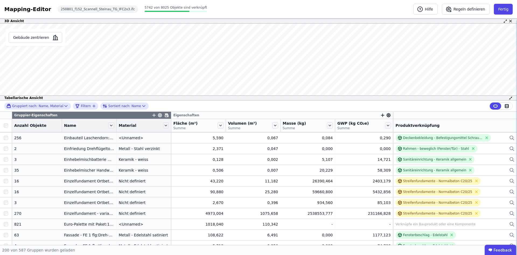
scroll to position [1397, 0]
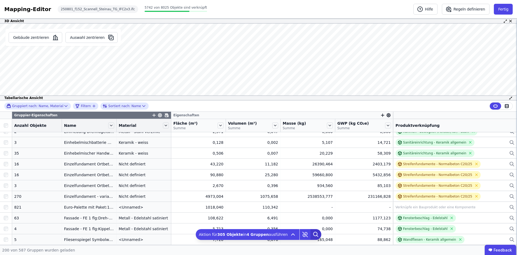
click at [311, 235] on icon at bounding box center [316, 234] width 11 height 11
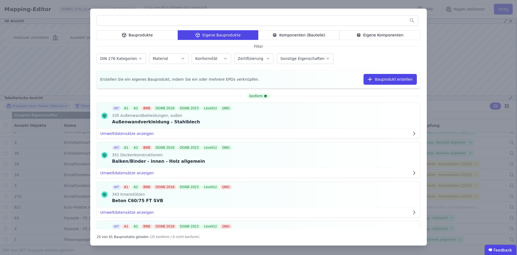
click at [151, 21] on input "text" at bounding box center [257, 21] width 321 height 10
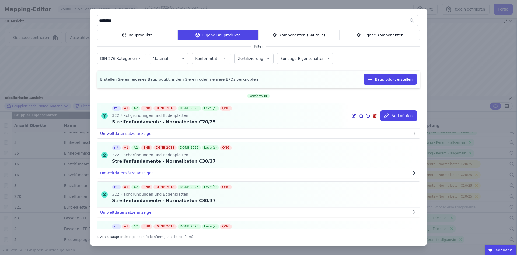
type input "*********"
click at [141, 134] on button "Umweltdatensätze anzeigen" at bounding box center [258, 134] width 323 height 10
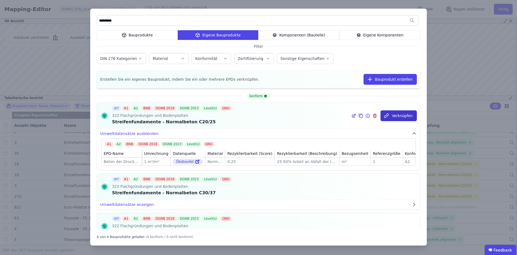
click at [389, 112] on button "Verknüpfen" at bounding box center [399, 115] width 36 height 11
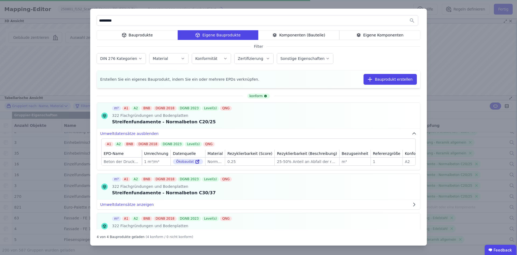
scroll to position [966, 0]
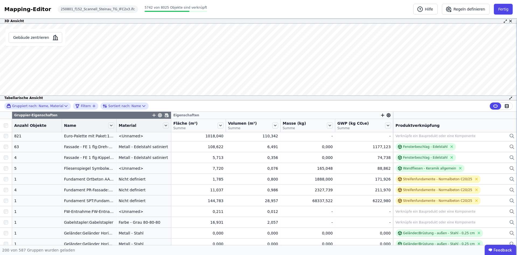
scroll to position [1478, 0]
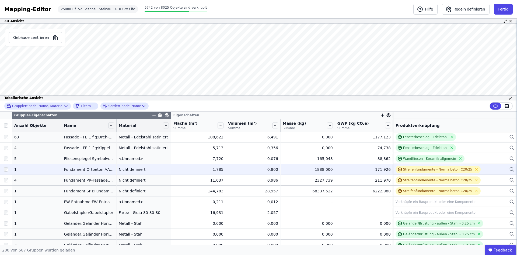
click at [9, 170] on div at bounding box center [6, 169] width 12 height 10
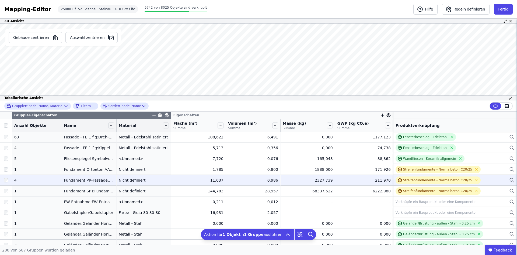
click at [8, 178] on div at bounding box center [6, 180] width 12 height 10
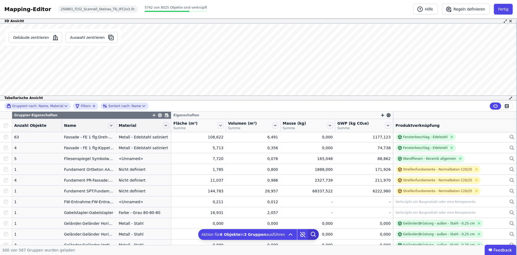
click at [311, 233] on icon at bounding box center [313, 234] width 4 height 4
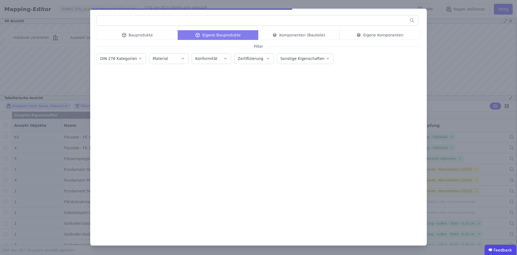
click at [184, 22] on input "text" at bounding box center [257, 21] width 321 height 10
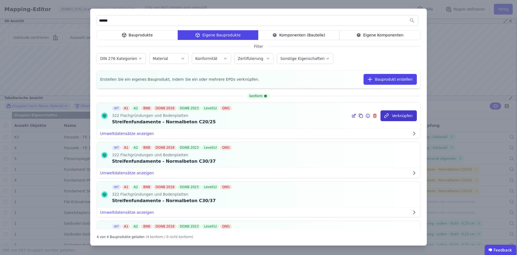
type input "******"
click at [397, 111] on button "Verknüpfen" at bounding box center [399, 115] width 36 height 11
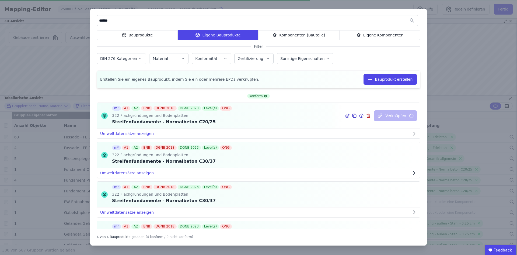
scroll to position [966, 0]
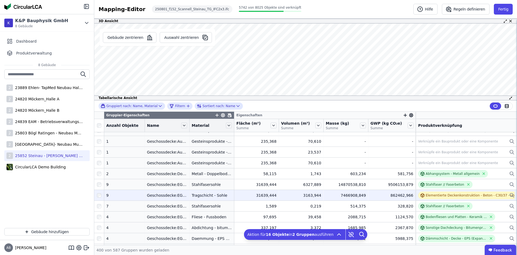
scroll to position [3337, 0]
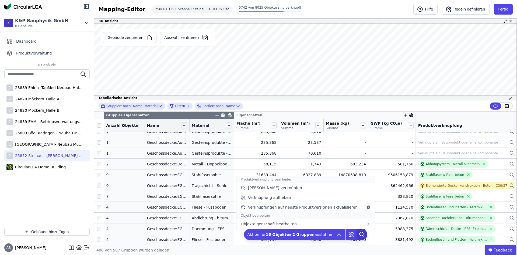
click at [357, 232] on icon at bounding box center [362, 234] width 11 height 11
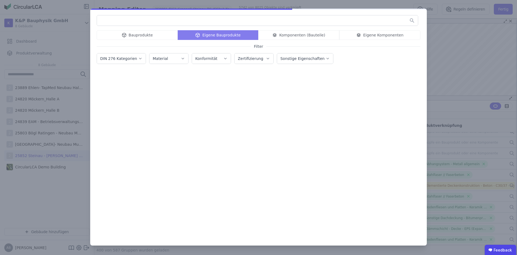
click at [143, 23] on input "text" at bounding box center [257, 21] width 321 height 10
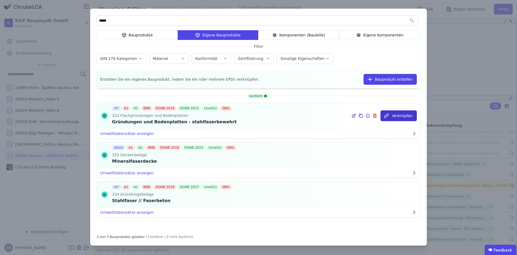
type input "*****"
click at [395, 117] on button "Verknüpfen" at bounding box center [399, 115] width 36 height 11
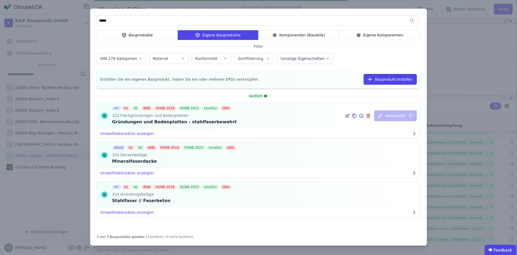
scroll to position [966, 0]
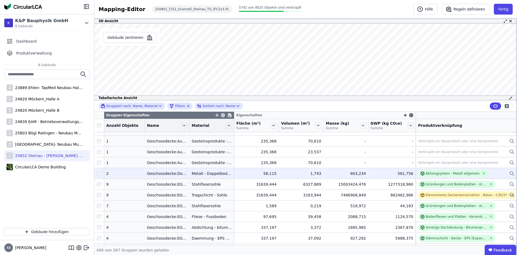
scroll to position [3337, 0]
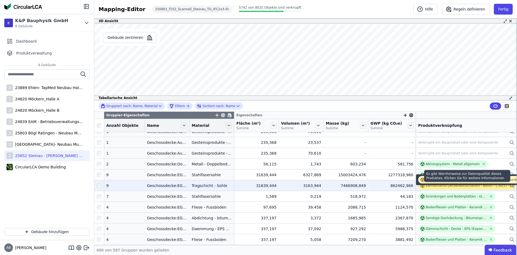
click at [453, 186] on div "Elementierte Deckenkonstruktion - Beton - C30/37 - unbewehrt" at bounding box center [477, 185] width 102 height 4
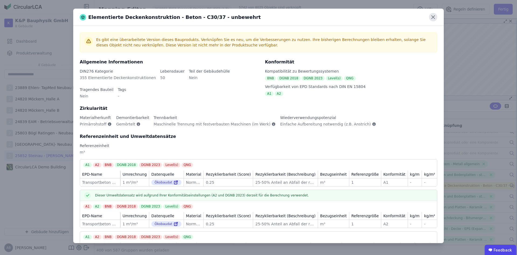
click at [434, 17] on icon at bounding box center [433, 17] width 3 height 3
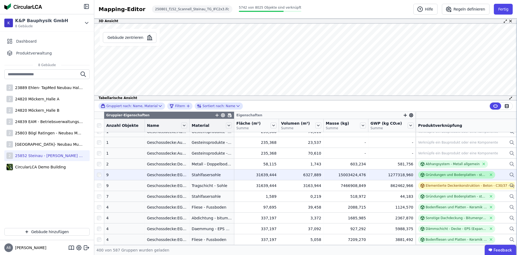
click at [447, 173] on div "Gründungen und Bodenplatten - stahlfaserbewehrt" at bounding box center [456, 174] width 61 height 4
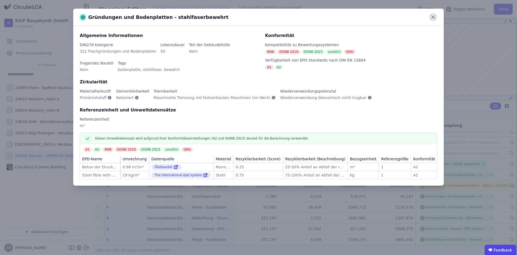
click at [433, 18] on icon at bounding box center [433, 17] width 8 height 8
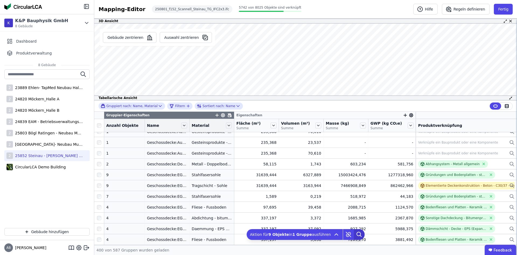
click at [357, 235] on icon at bounding box center [359, 234] width 4 height 4
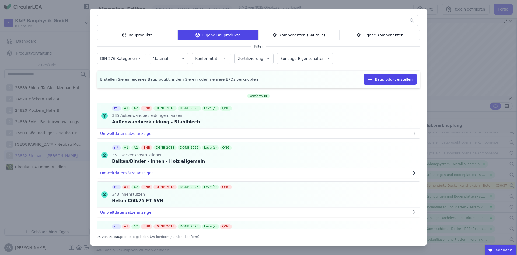
click at [216, 20] on input "text" at bounding box center [257, 21] width 321 height 10
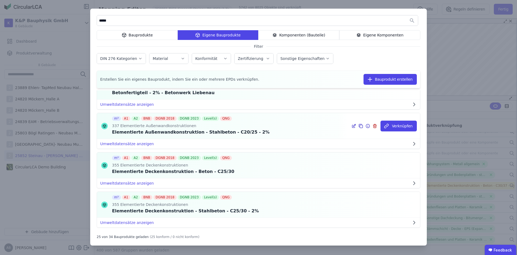
scroll to position [135, 0]
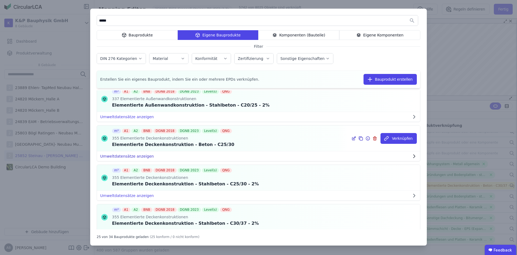
type input "*****"
click at [144, 154] on button "Umweltdatensätze anzeigen" at bounding box center [258, 156] width 323 height 10
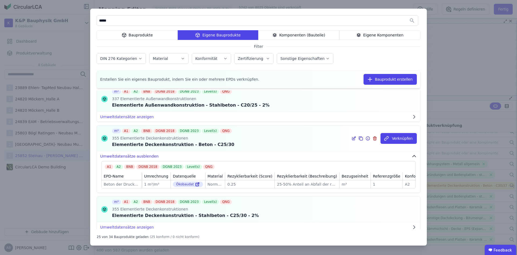
click at [145, 153] on button "Umweltdatensätze ausblenden" at bounding box center [258, 156] width 323 height 10
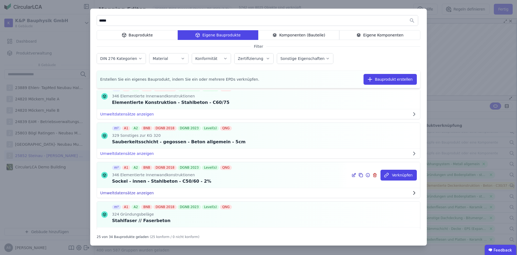
scroll to position [647, 0]
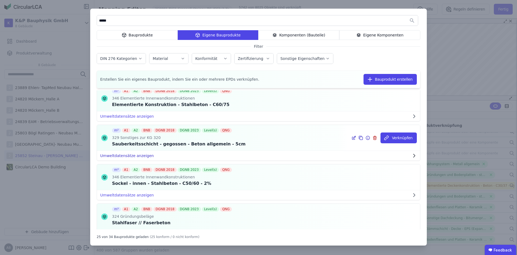
click at [137, 153] on button "Umweltdatensätze anzeigen" at bounding box center [258, 156] width 323 height 10
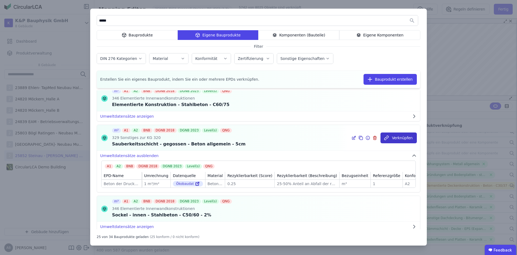
click at [384, 138] on icon "button" at bounding box center [386, 137] width 5 height 5
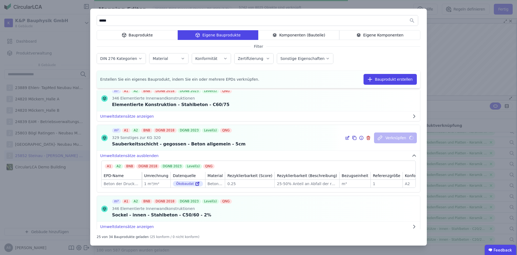
scroll to position [966, 0]
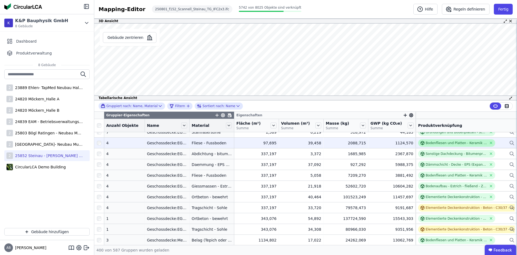
scroll to position [3418, 0]
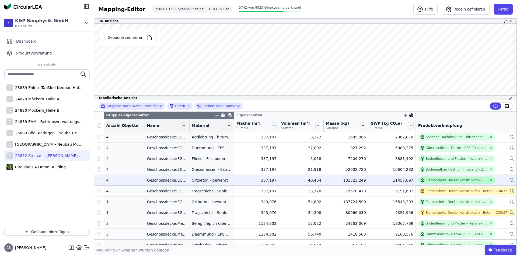
click at [428, 177] on div "Elementierte Deckenkonstruktion - Stahlbeton - C25/30 - 2%" at bounding box center [457, 180] width 77 height 8
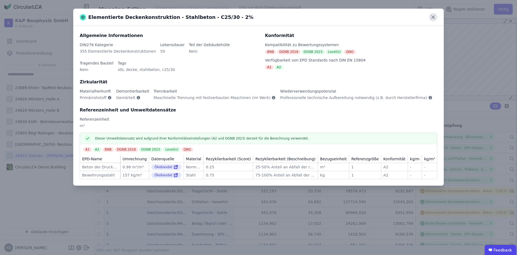
click at [432, 17] on icon at bounding box center [433, 17] width 8 height 8
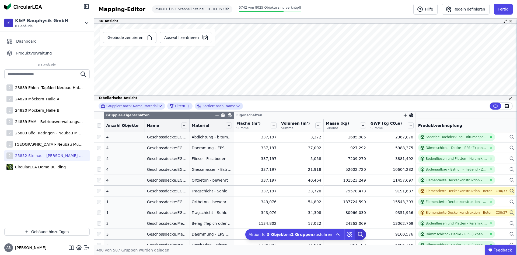
click at [355, 231] on icon at bounding box center [360, 234] width 11 height 11
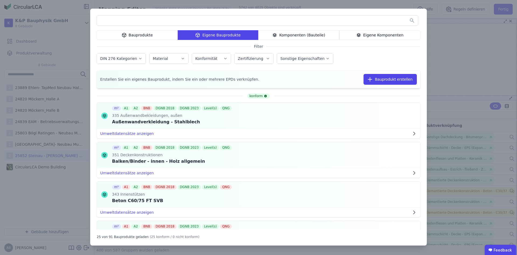
click at [209, 18] on input "text" at bounding box center [257, 21] width 321 height 10
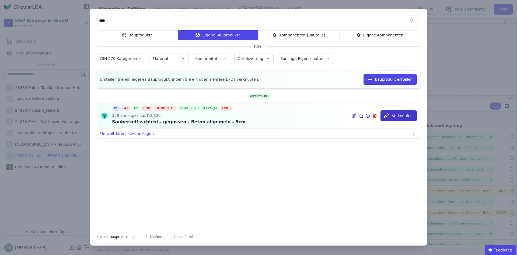
type input "****"
click at [395, 119] on button "Verknüpfen" at bounding box center [399, 115] width 36 height 11
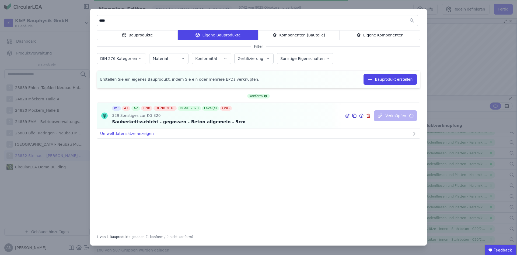
scroll to position [966, 0]
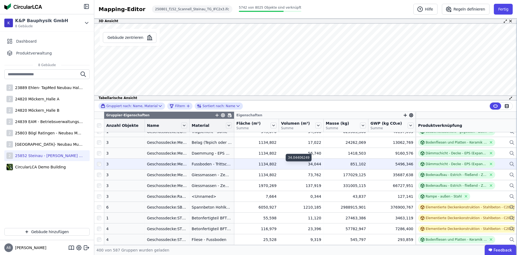
scroll to position [3526, 0]
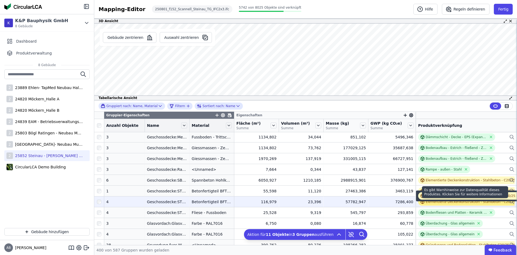
click at [466, 201] on div "Elementierte Deckenkonstruktion - Stahlbeton - C20/25 - 2%" at bounding box center [475, 201] width 98 height 4
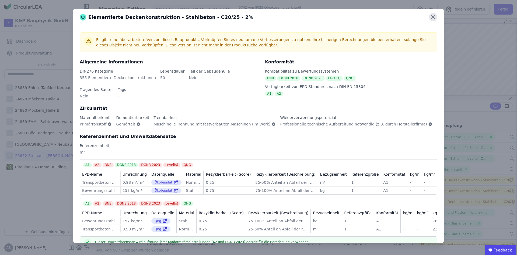
click at [433, 18] on icon at bounding box center [433, 17] width 3 height 3
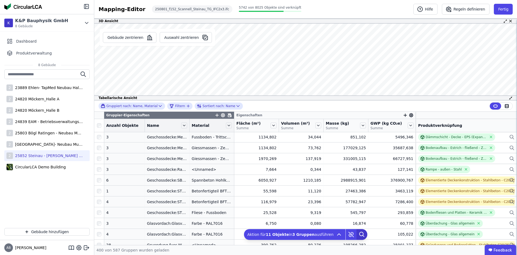
click at [360, 236] on icon at bounding box center [362, 234] width 11 height 11
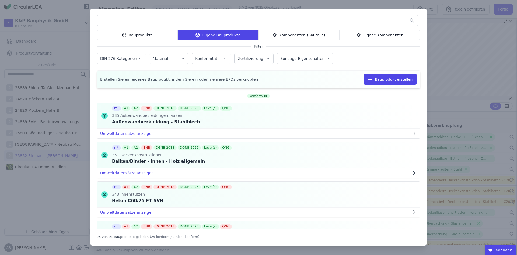
click at [254, 20] on input "text" at bounding box center [257, 21] width 321 height 10
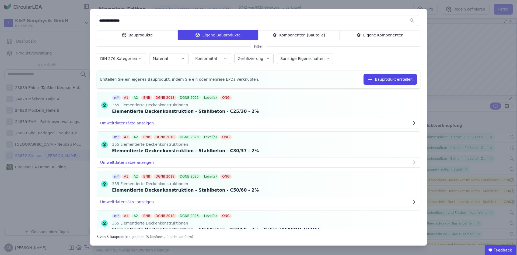
scroll to position [54, 0]
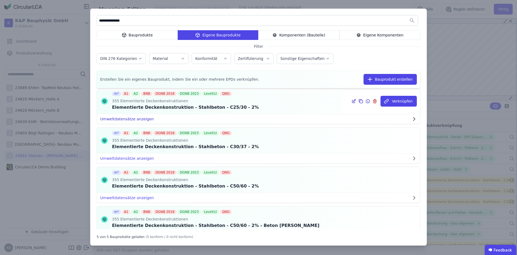
type input "**********"
click at [133, 119] on button "Umweltdatensätze anzeigen" at bounding box center [258, 119] width 323 height 10
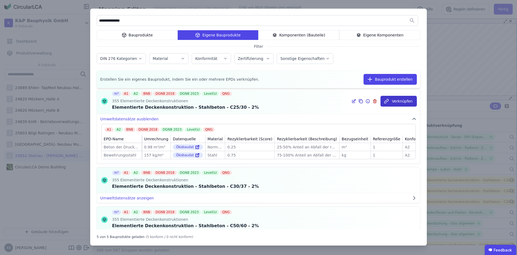
click at [409, 99] on button "Verknüpfen" at bounding box center [399, 101] width 36 height 11
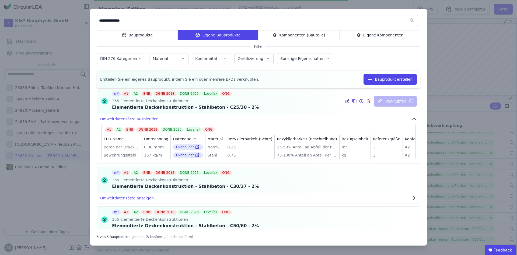
scroll to position [966, 0]
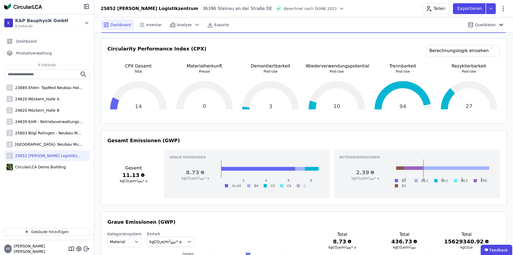
scroll to position [108, 0]
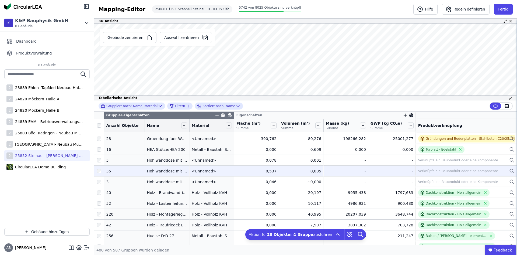
scroll to position [3580, 0]
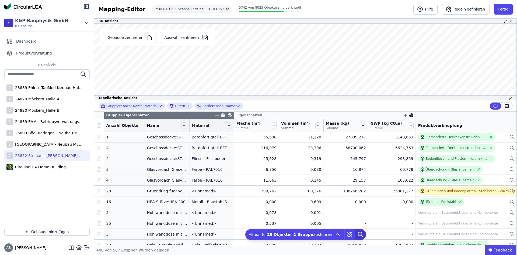
click at [355, 234] on icon at bounding box center [360, 234] width 11 height 11
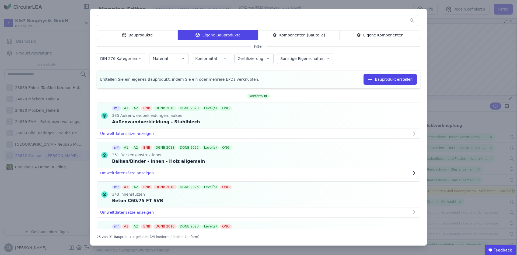
click at [222, 19] on input "text" at bounding box center [257, 21] width 321 height 10
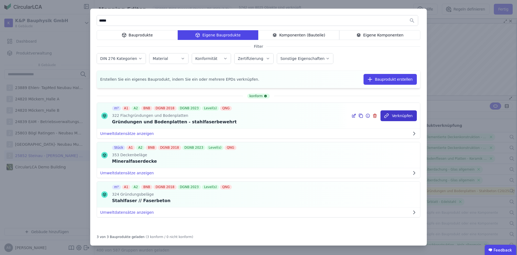
type input "*****"
click at [394, 116] on button "Verknüpfen" at bounding box center [399, 115] width 36 height 11
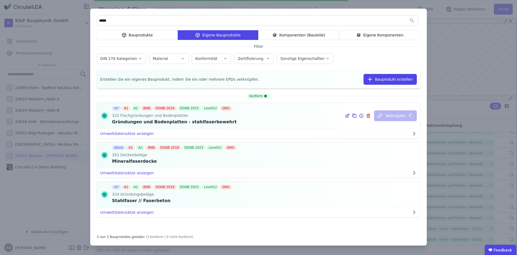
scroll to position [966, 0]
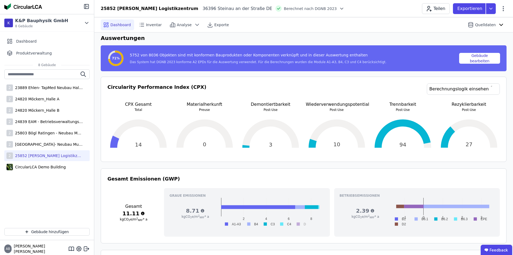
scroll to position [81, 0]
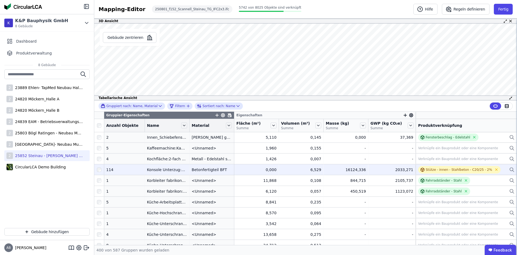
scroll to position [3768, 0]
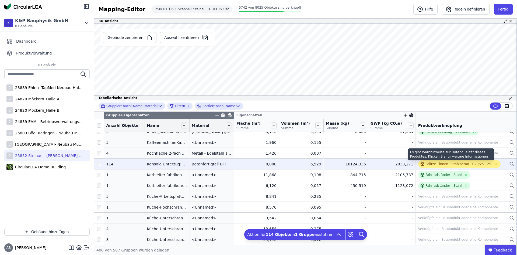
click at [430, 164] on div "Stütze - innen - Stahlbeton - C20/25 - 2%" at bounding box center [459, 164] width 67 height 4
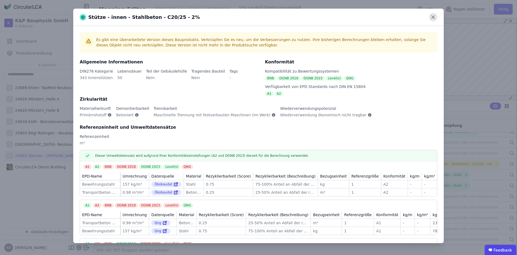
click at [432, 18] on icon at bounding box center [433, 17] width 3 height 3
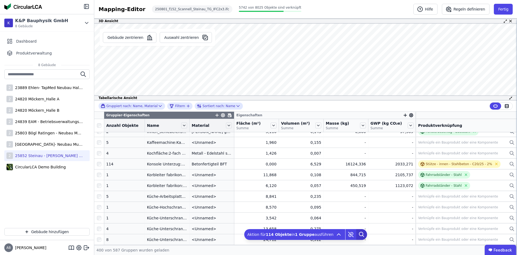
click at [357, 233] on icon at bounding box center [362, 234] width 11 height 11
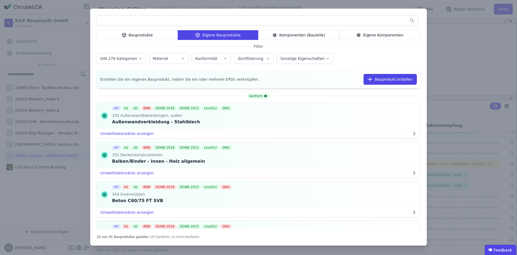
click at [191, 24] on input "text" at bounding box center [257, 21] width 321 height 10
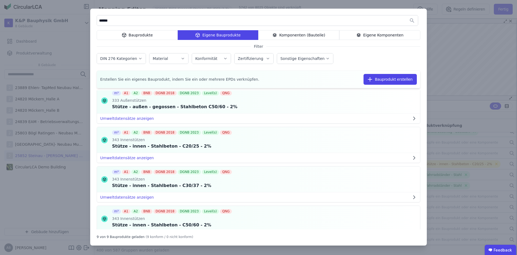
scroll to position [108, 0]
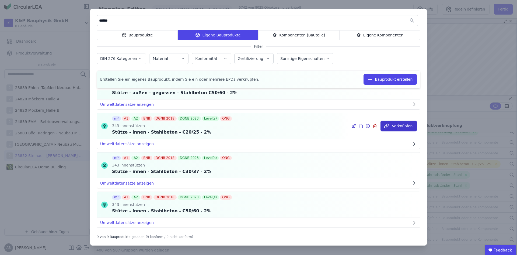
type input "******"
click at [393, 125] on button "Verknüpfen" at bounding box center [399, 125] width 36 height 11
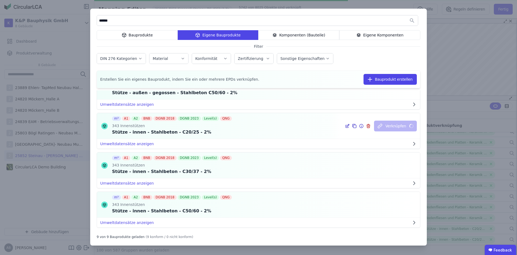
scroll to position [966, 0]
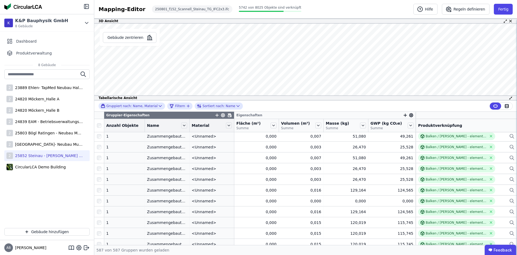
scroll to position [6219, 0]
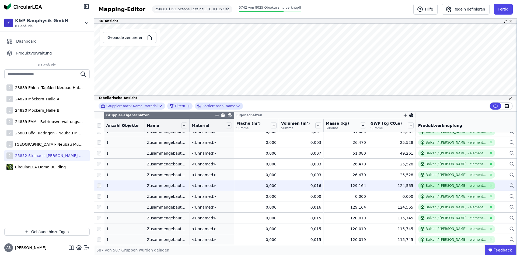
click at [434, 183] on div "Balken / Träger - elementierte Innenwand - Stahl" at bounding box center [456, 185] width 61 height 4
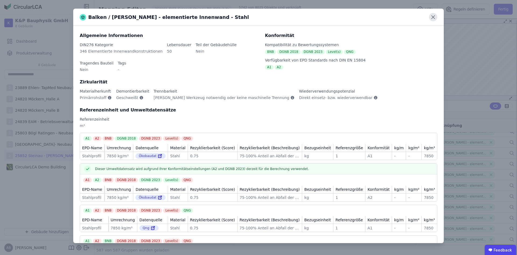
click at [435, 17] on icon at bounding box center [433, 17] width 8 height 8
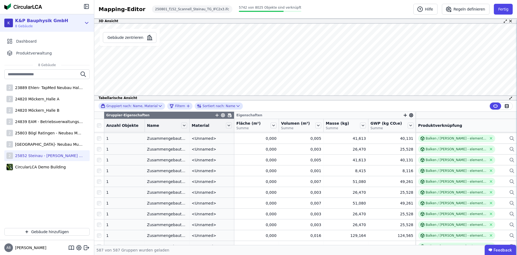
scroll to position [5653, 0]
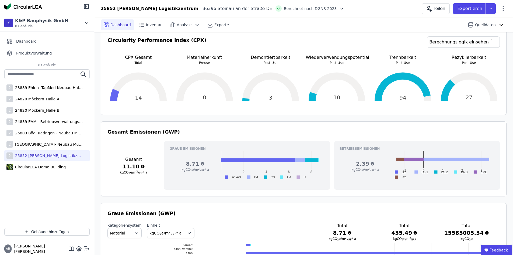
scroll to position [135, 0]
